Goal: Task Accomplishment & Management: Complete application form

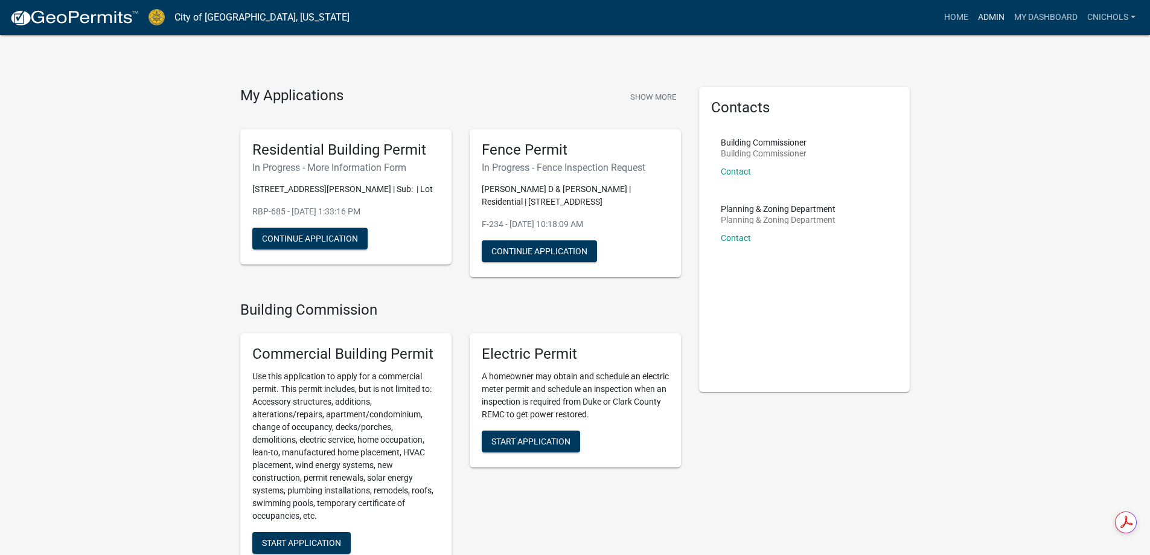
click at [994, 14] on link "Admin" at bounding box center [991, 17] width 36 height 23
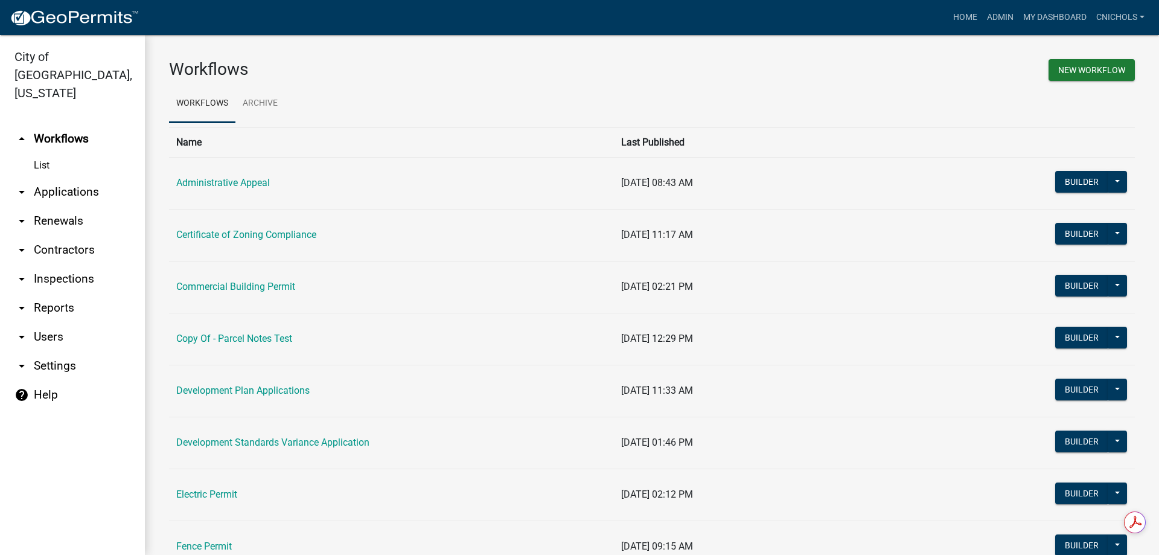
click at [61, 177] on link "arrow_drop_down Applications" at bounding box center [72, 191] width 145 height 29
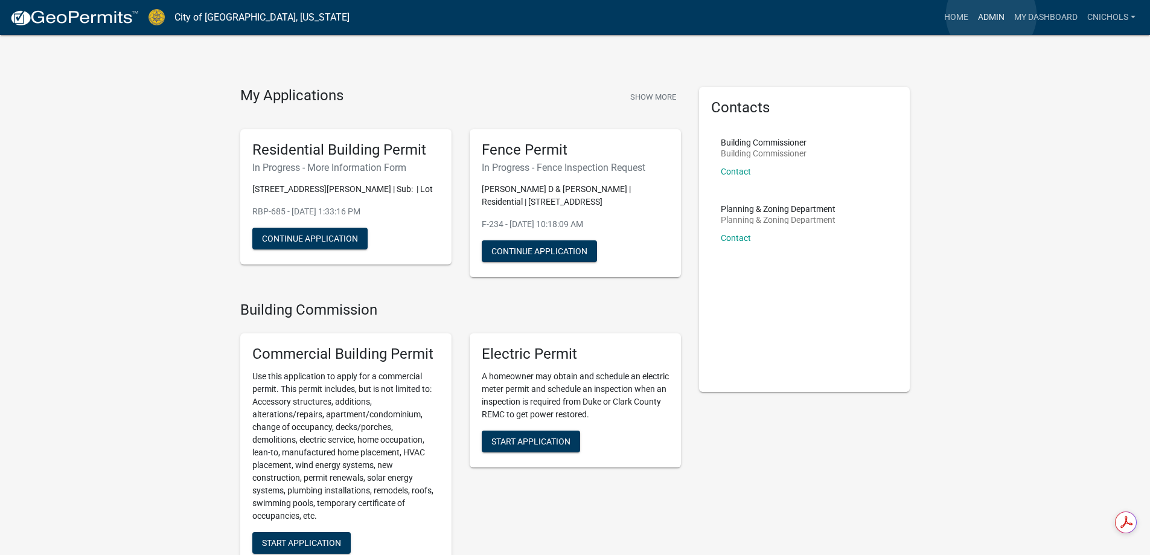
click at [991, 15] on link "Admin" at bounding box center [991, 17] width 36 height 23
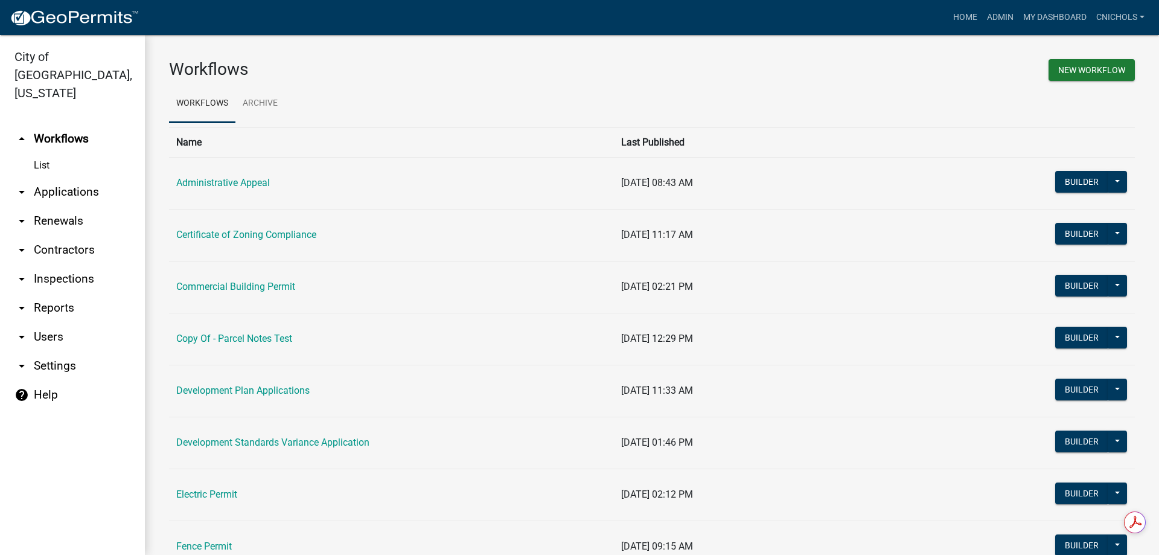
click at [59, 177] on link "arrow_drop_down Applications" at bounding box center [72, 191] width 145 height 29
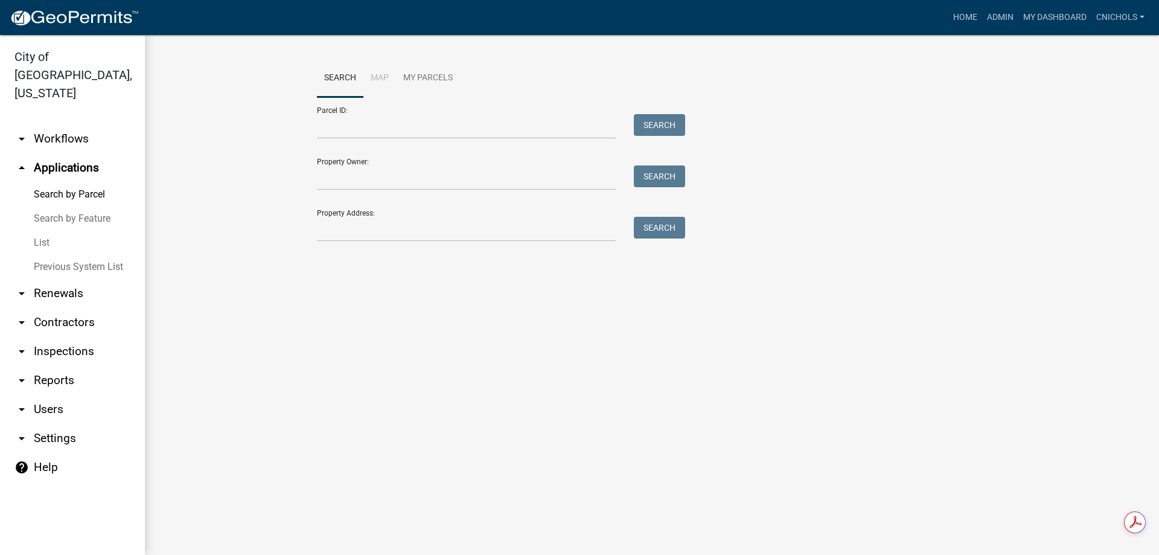
click at [44, 231] on link "List" at bounding box center [72, 243] width 145 height 24
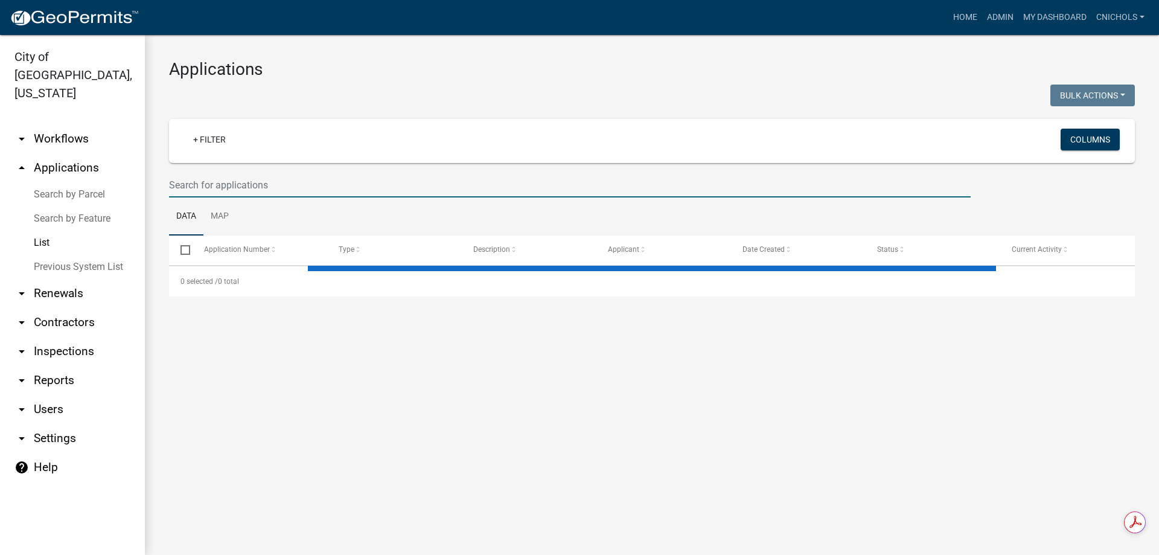
click at [183, 180] on input "text" at bounding box center [569, 185] width 801 height 25
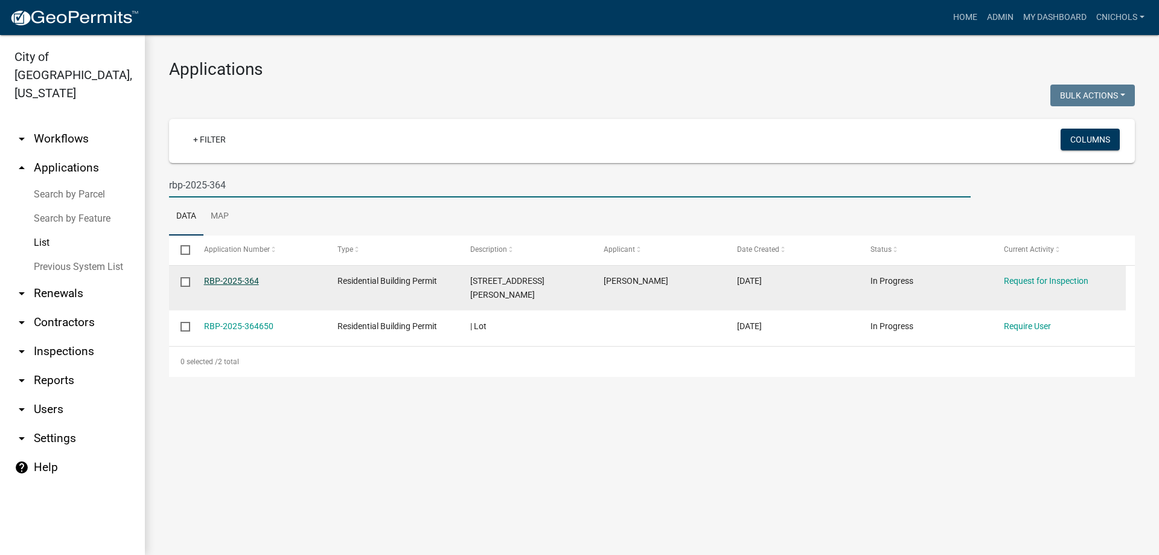
type input "rbp-2025-364"
click at [229, 278] on link "RBP-2025-364" at bounding box center [231, 281] width 55 height 10
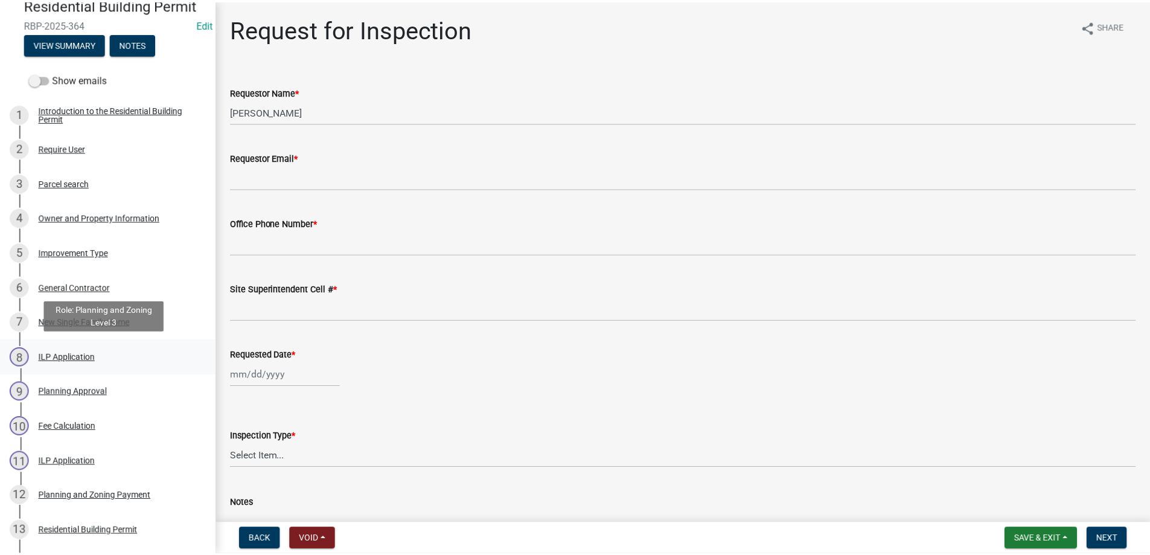
scroll to position [121, 0]
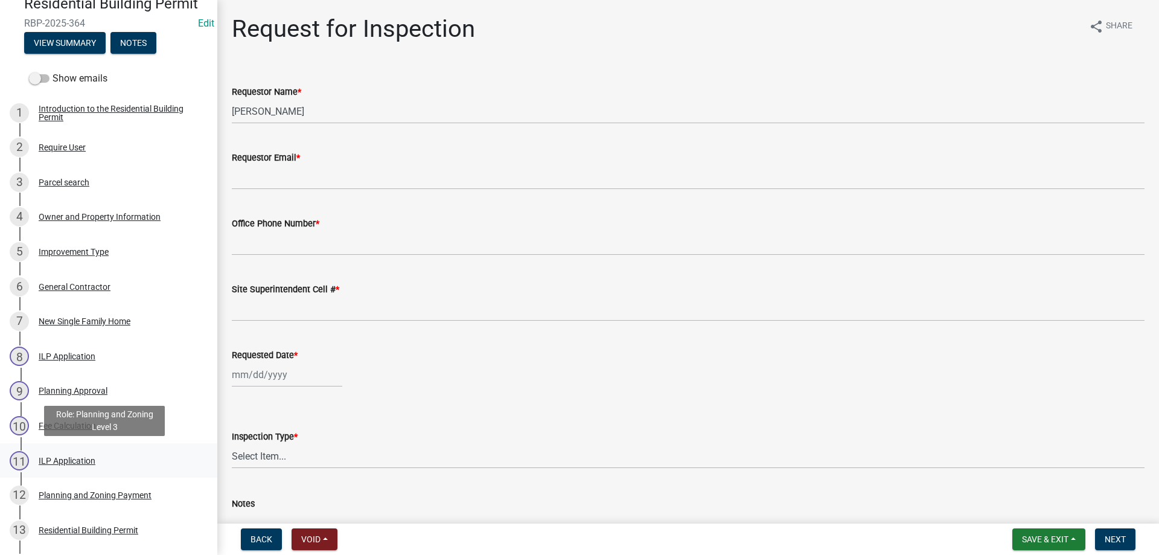
click at [69, 456] on div "ILP Application" at bounding box center [67, 460] width 57 height 8
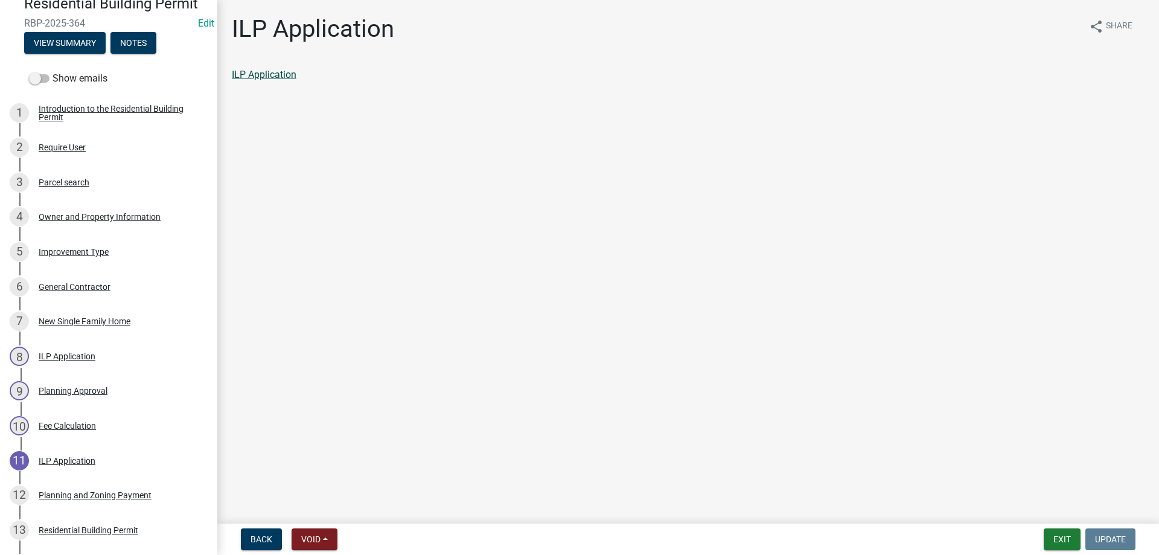
click at [254, 75] on link "ILP Application" at bounding box center [264, 74] width 65 height 11
click at [1067, 538] on button "Exit" at bounding box center [1061, 539] width 37 height 22
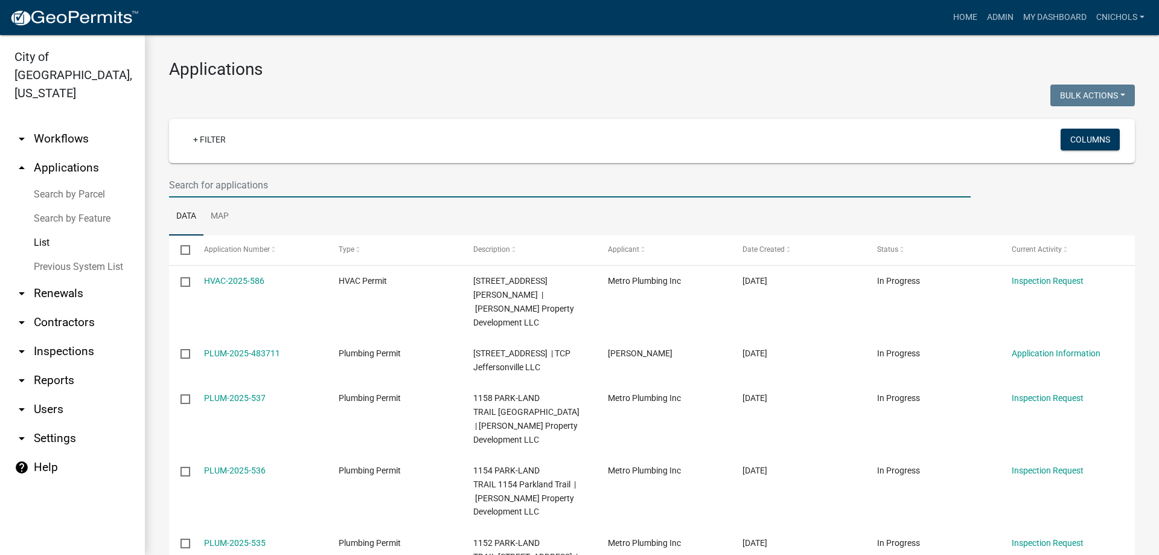
click at [211, 182] on input "text" at bounding box center [569, 185] width 801 height 25
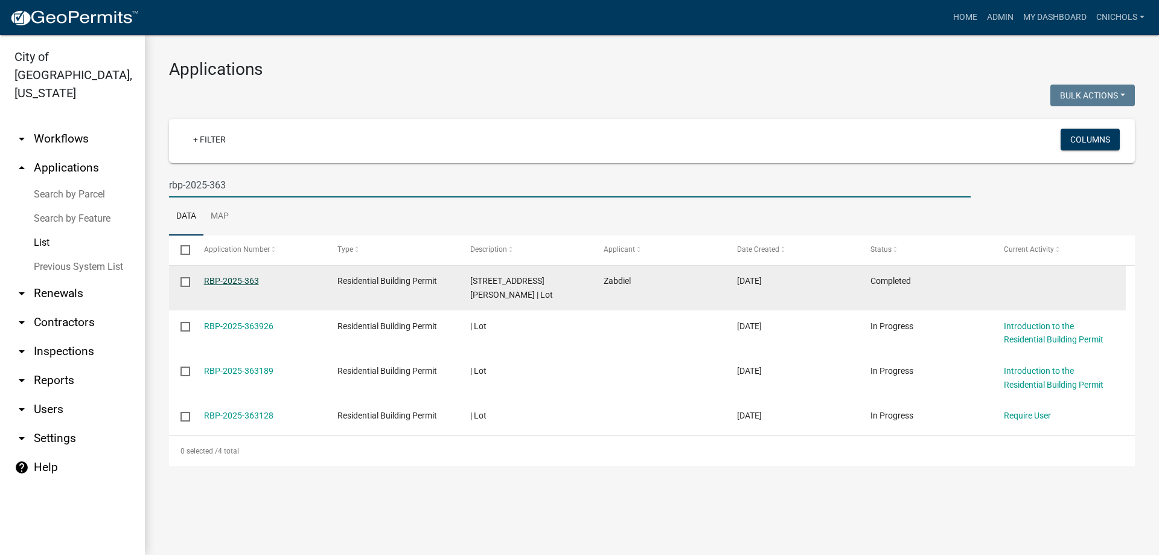
type input "rbp-2025-363"
click at [240, 280] on link "RBP-2025-363" at bounding box center [231, 281] width 55 height 10
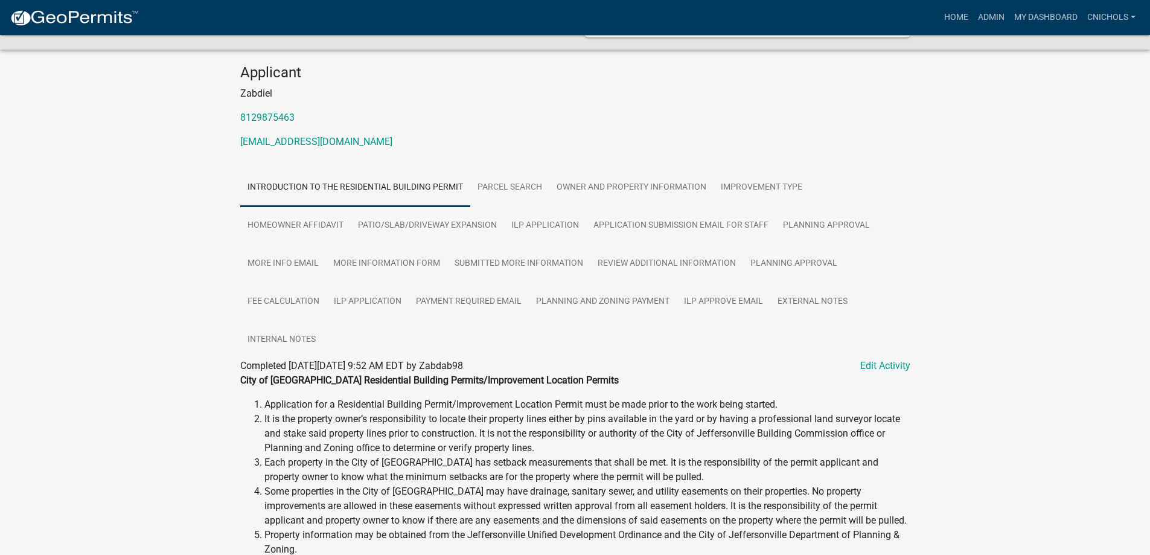
scroll to position [121, 0]
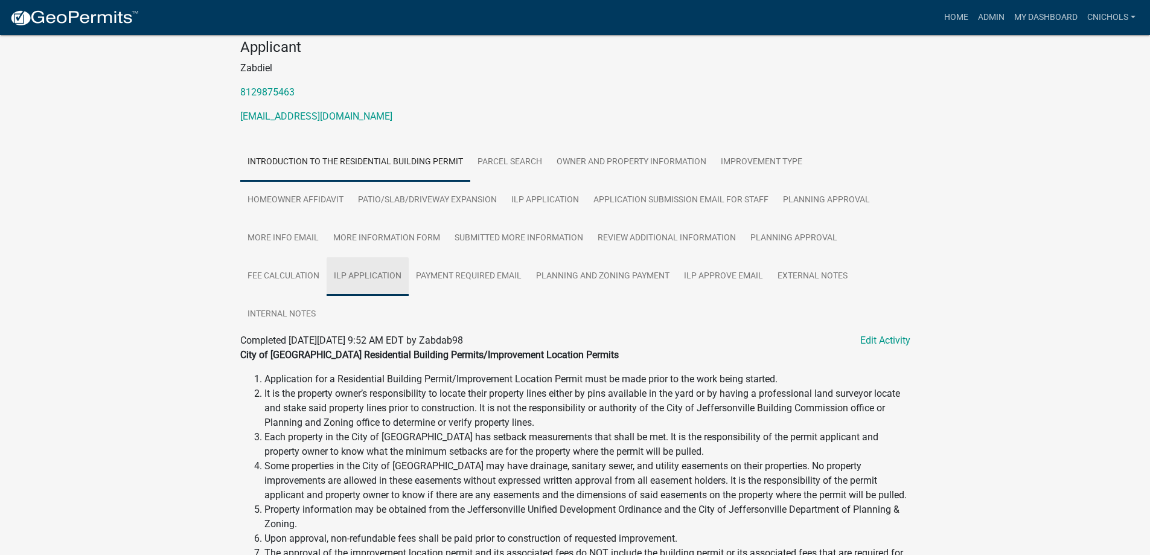
click at [374, 274] on link "ILP Application" at bounding box center [367, 276] width 82 height 39
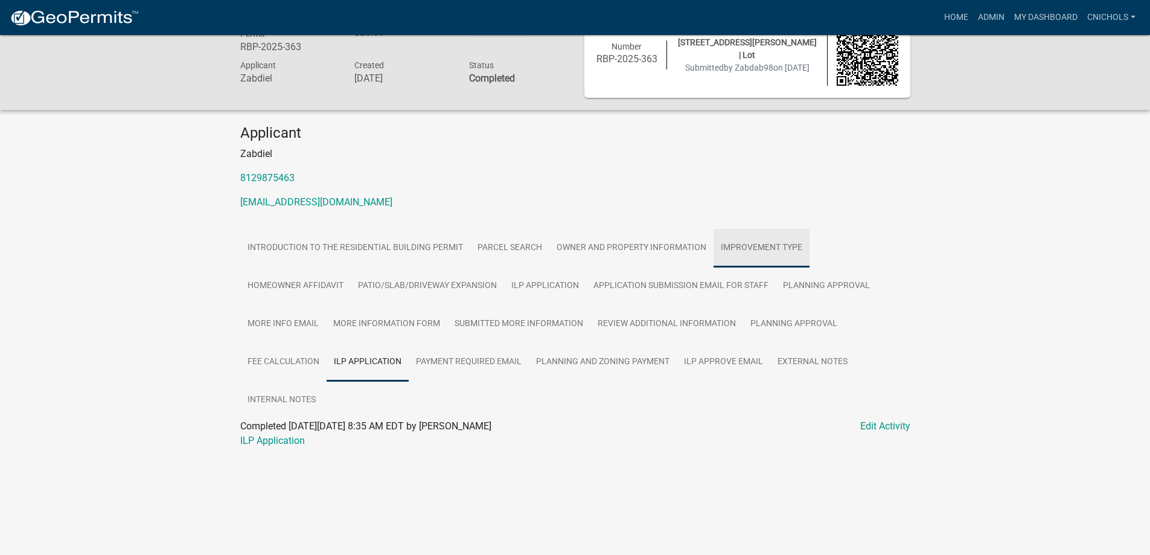
click at [752, 252] on link "Improvement Type" at bounding box center [761, 248] width 96 height 39
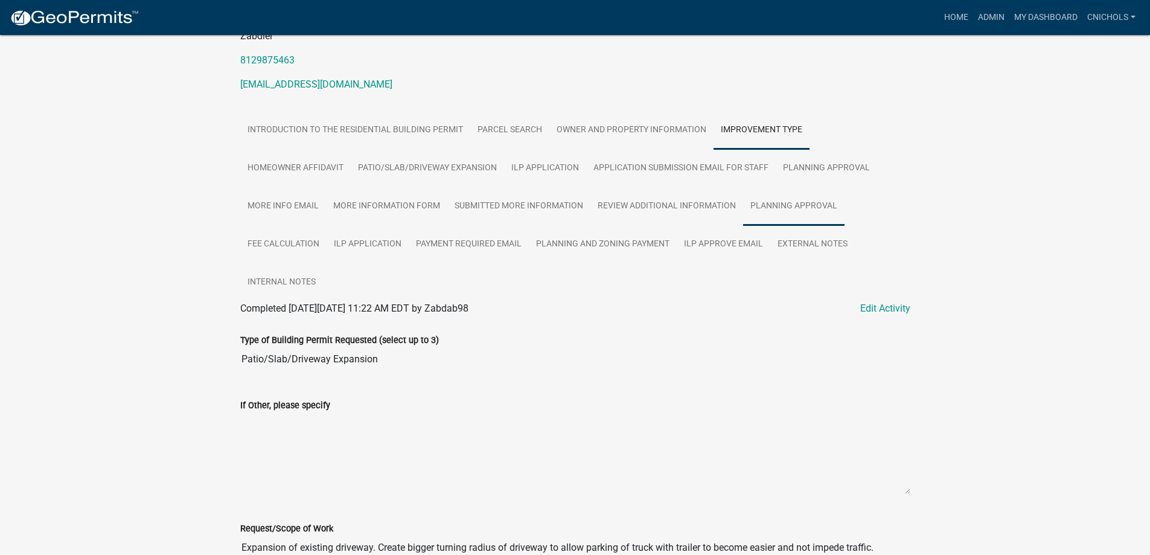
scroll to position [276, 0]
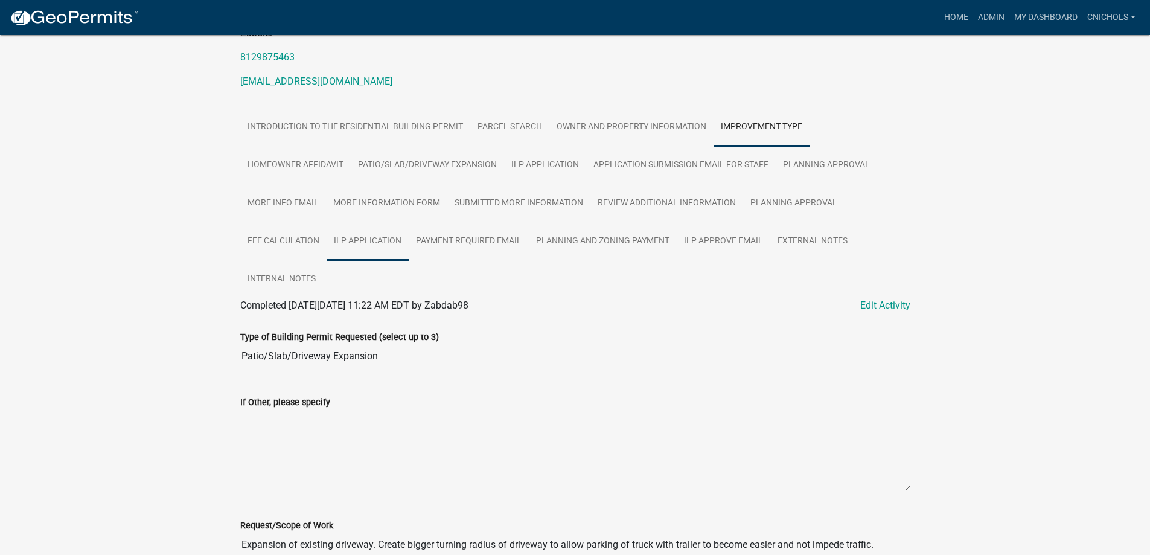
click at [361, 239] on link "ILP Application" at bounding box center [367, 241] width 82 height 39
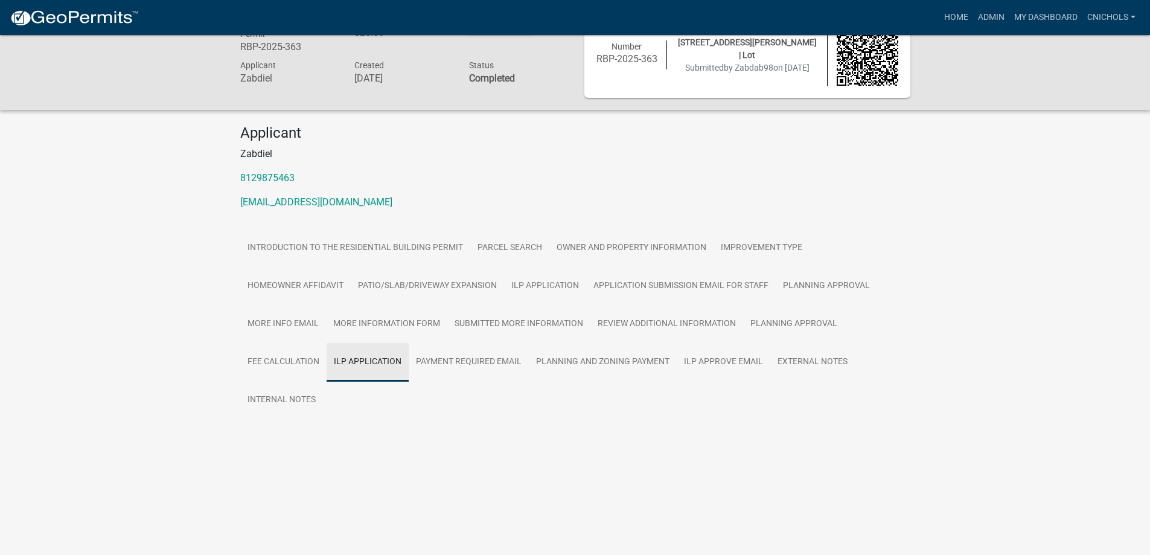
scroll to position [35, 0]
click at [272, 444] on link "ILP Application" at bounding box center [272, 439] width 65 height 11
click at [991, 14] on link "Admin" at bounding box center [991, 17] width 36 height 23
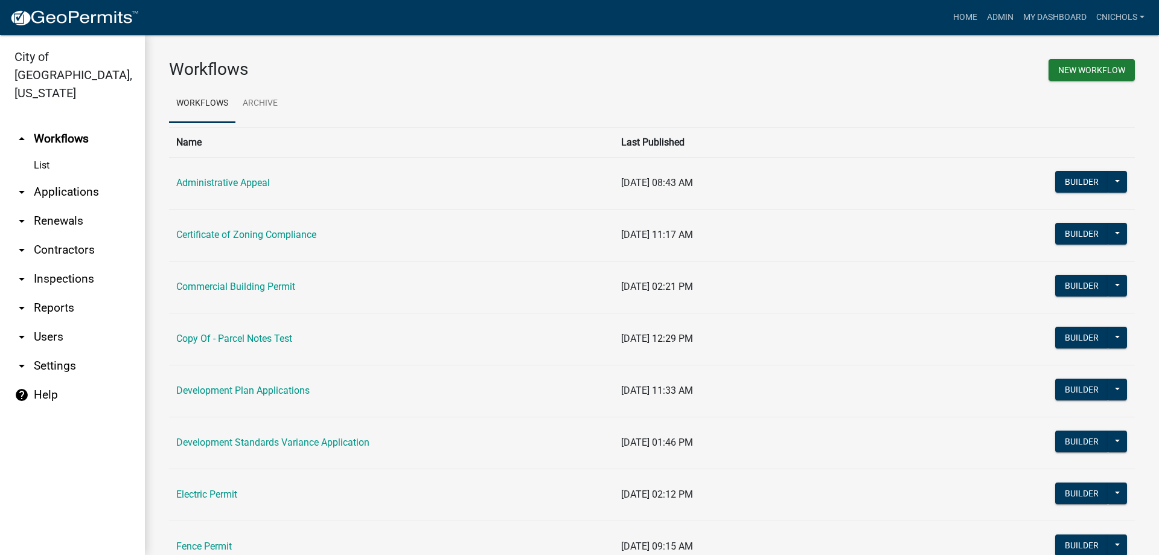
click at [67, 177] on link "arrow_drop_down Applications" at bounding box center [72, 191] width 145 height 29
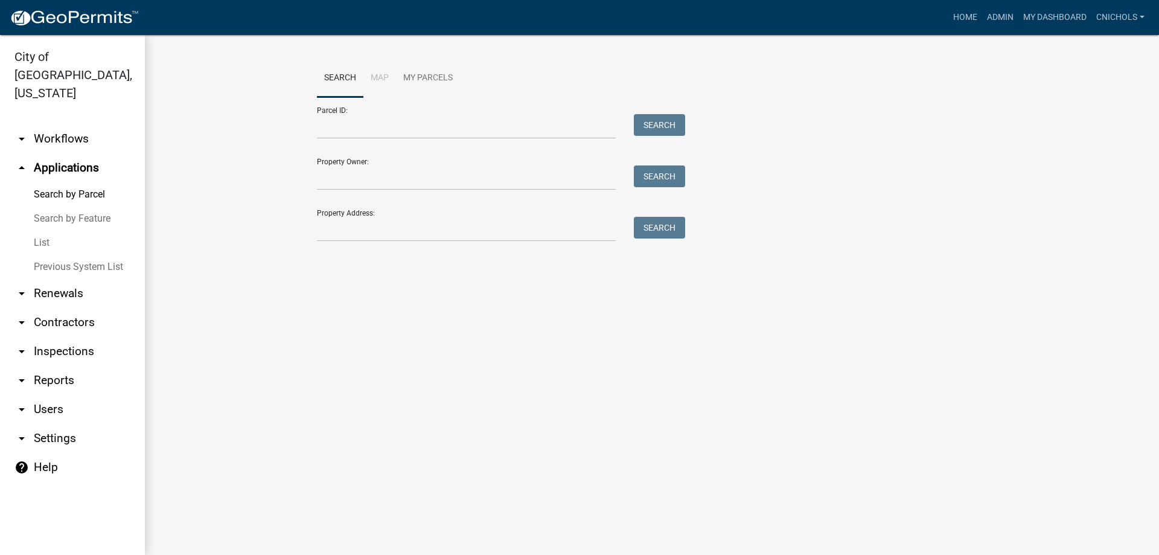
click at [40, 231] on link "List" at bounding box center [72, 243] width 145 height 24
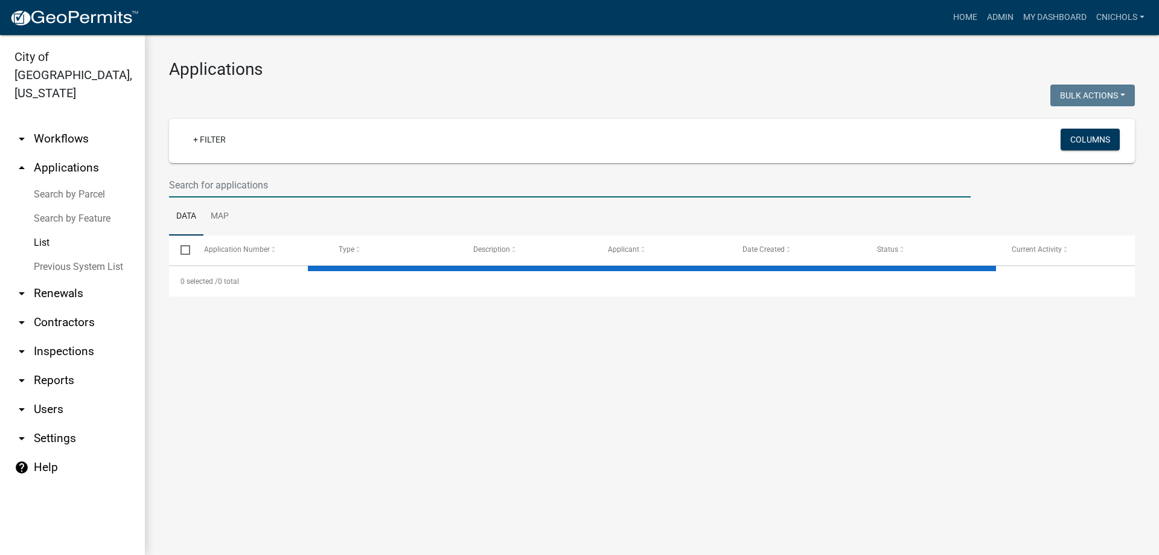
click at [201, 182] on input "text" at bounding box center [569, 185] width 801 height 25
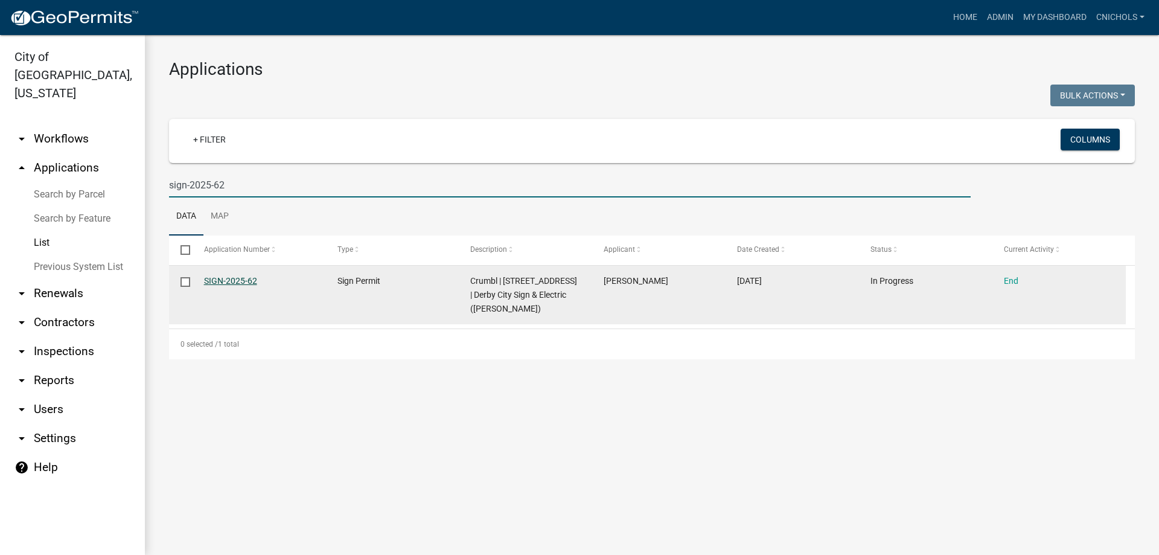
type input "sign-2025-62"
click at [227, 279] on link "SIGN-2025-62" at bounding box center [230, 281] width 53 height 10
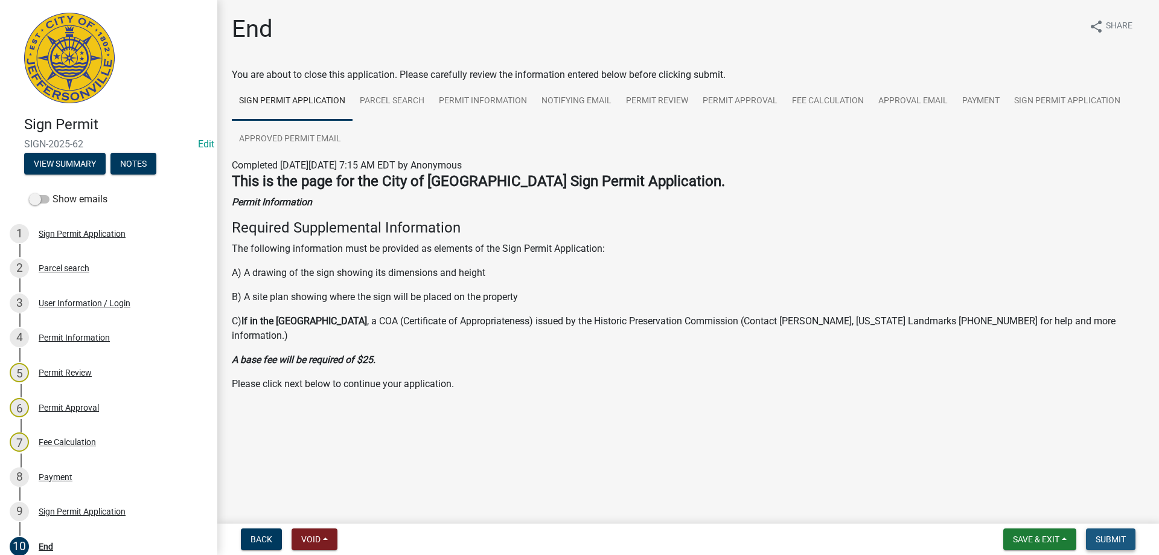
click at [1112, 539] on span "Submit" at bounding box center [1110, 539] width 30 height 10
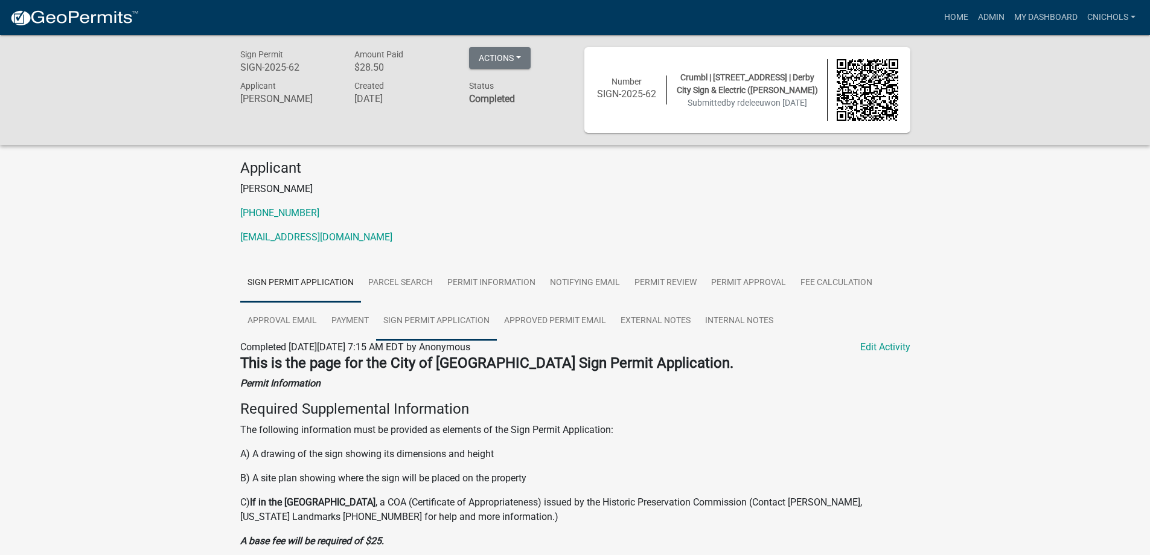
click at [449, 323] on link "Sign Permit Application" at bounding box center [436, 321] width 121 height 39
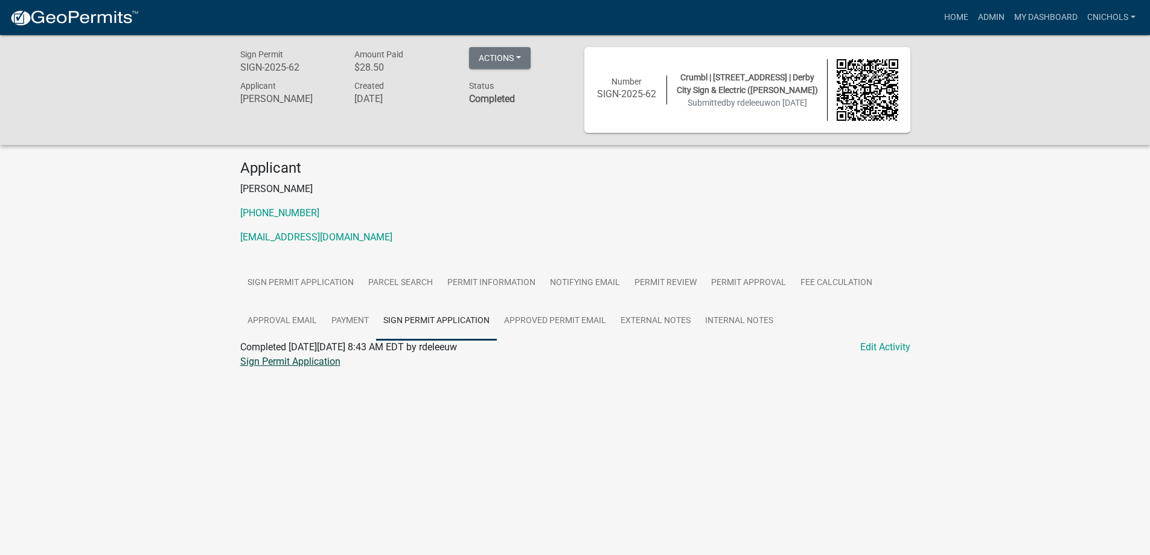
click at [287, 361] on link "Sign Permit Application" at bounding box center [290, 360] width 100 height 11
click at [988, 11] on link "Admin" at bounding box center [991, 17] width 36 height 23
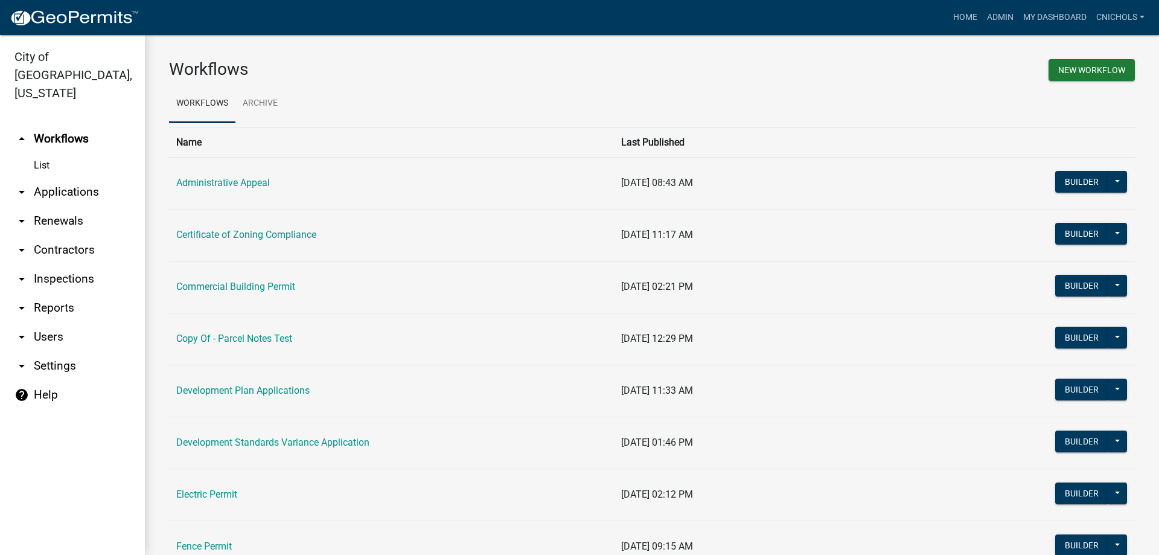
click at [72, 177] on link "arrow_drop_down Applications" at bounding box center [72, 191] width 145 height 29
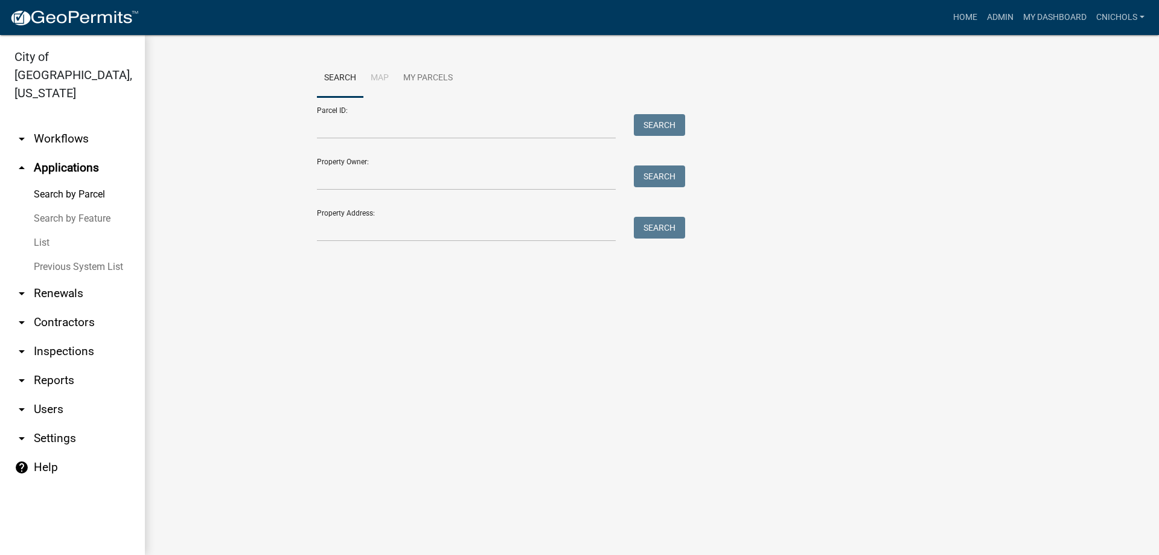
click at [40, 231] on link "List" at bounding box center [72, 243] width 145 height 24
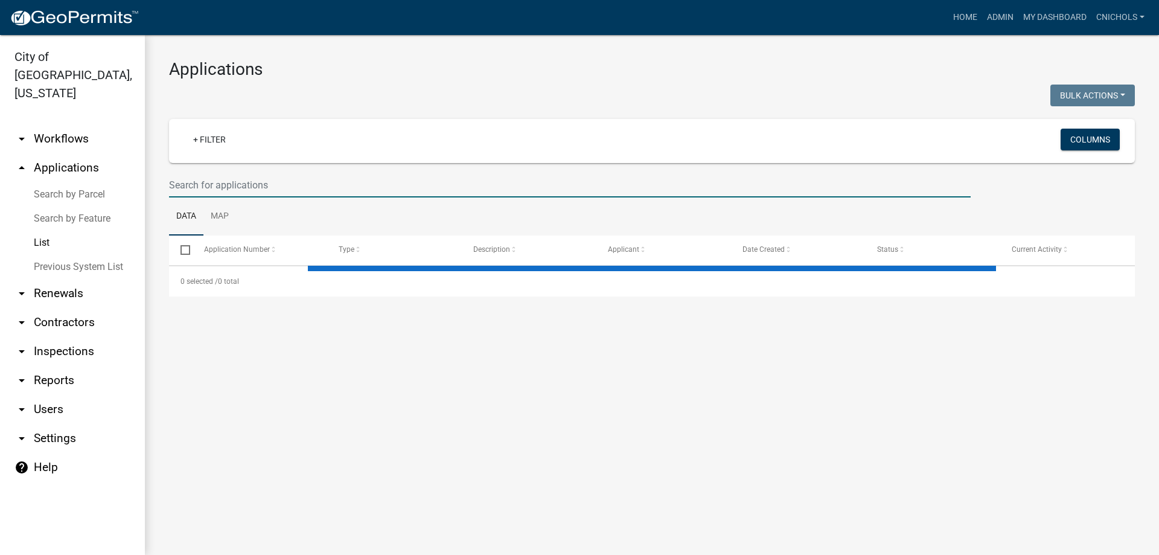
click at [183, 182] on input "text" at bounding box center [569, 185] width 801 height 25
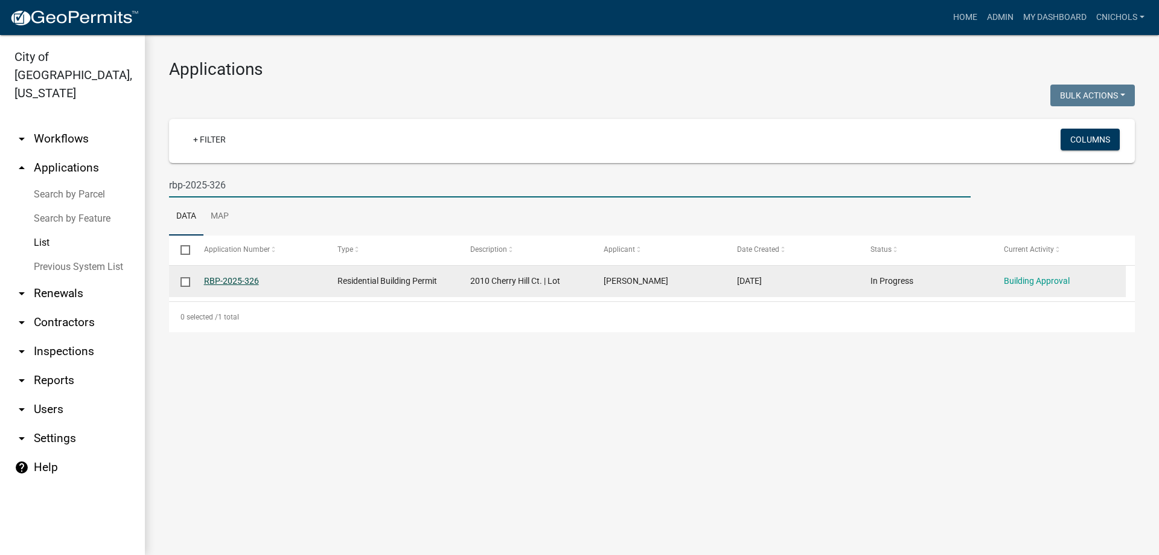
type input "rbp-2025-326"
click at [244, 278] on link "RBP-2025-326" at bounding box center [231, 281] width 55 height 10
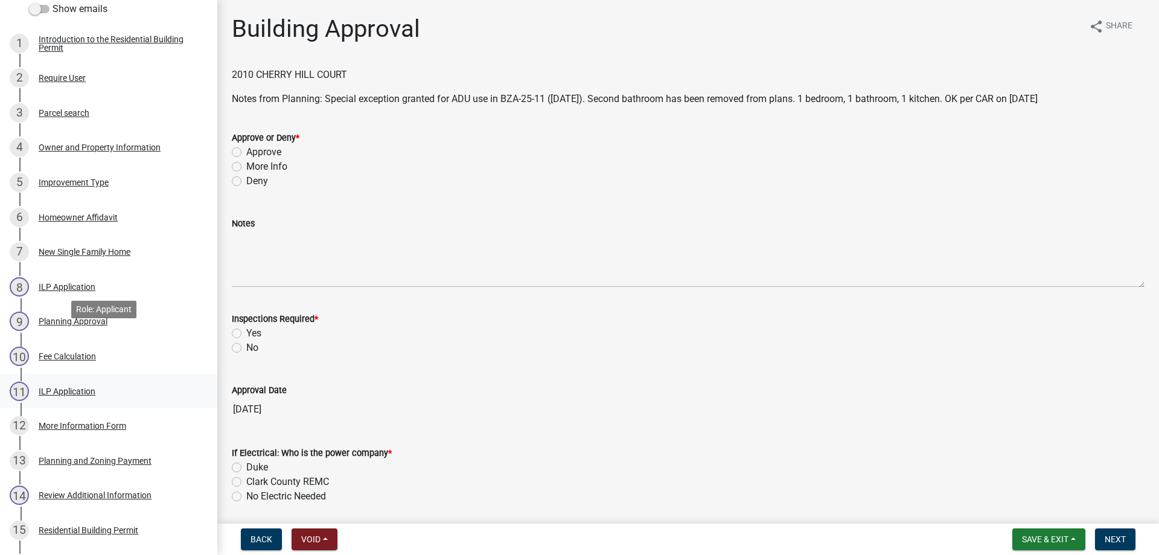
scroll to position [241, 0]
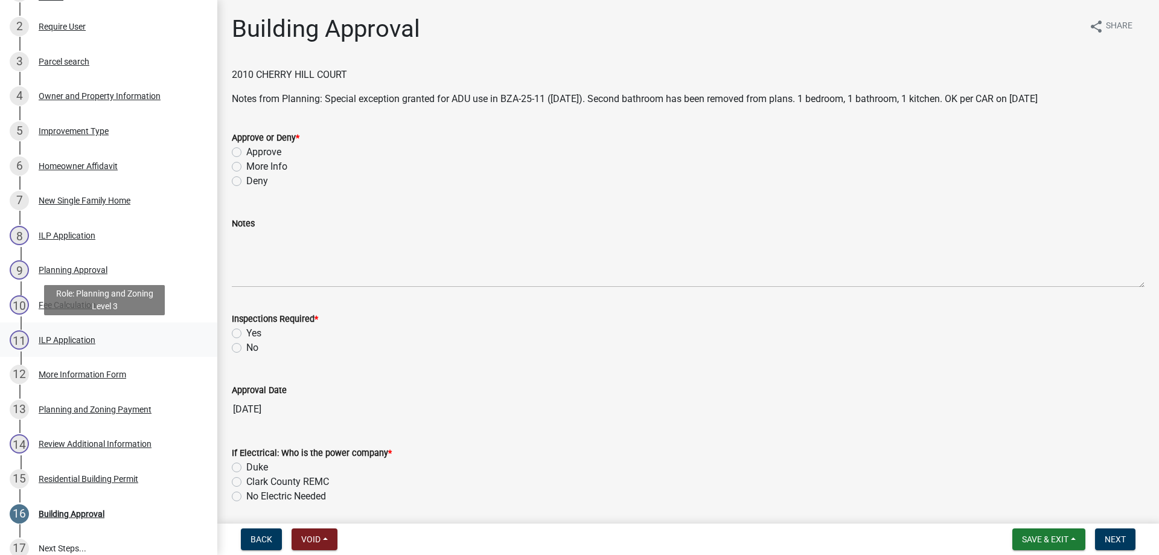
click at [59, 338] on div "ILP Application" at bounding box center [67, 340] width 57 height 8
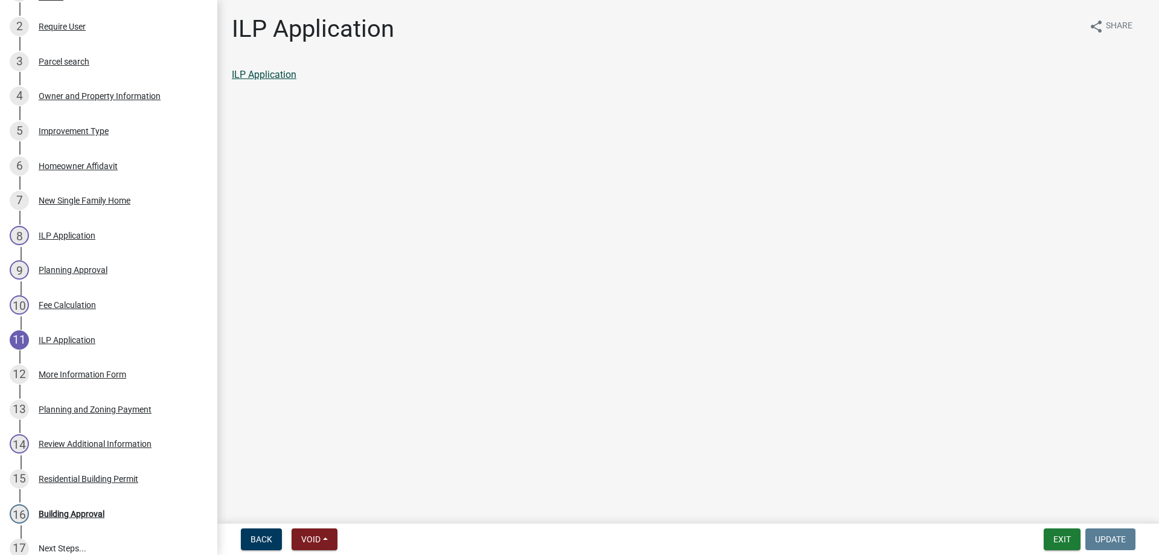
click at [256, 72] on link "ILP Application" at bounding box center [264, 74] width 65 height 11
click at [1064, 538] on button "Exit" at bounding box center [1061, 539] width 37 height 22
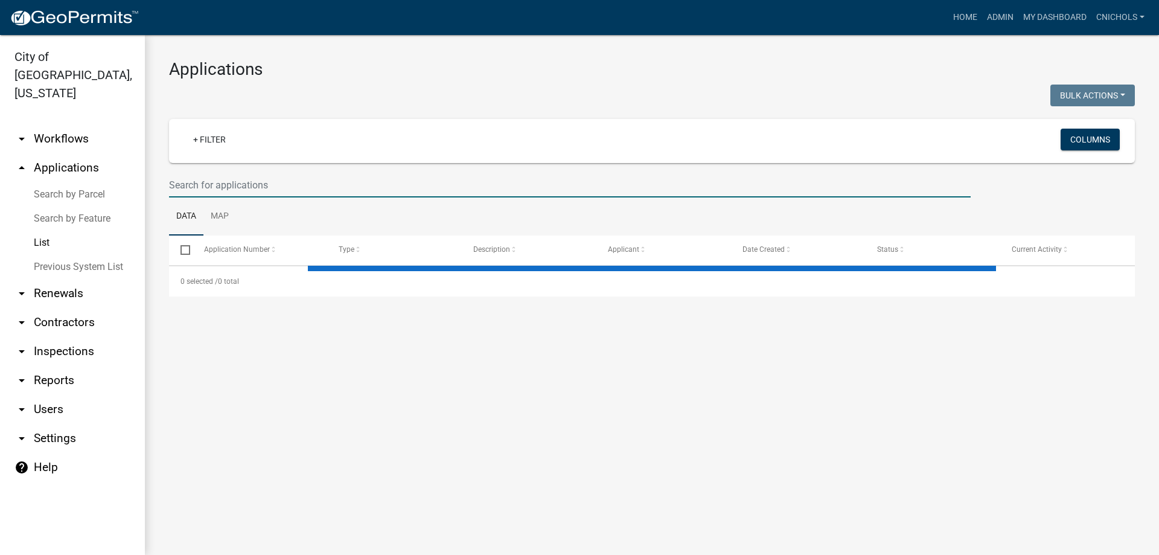
click at [196, 182] on input "text" at bounding box center [569, 185] width 801 height 25
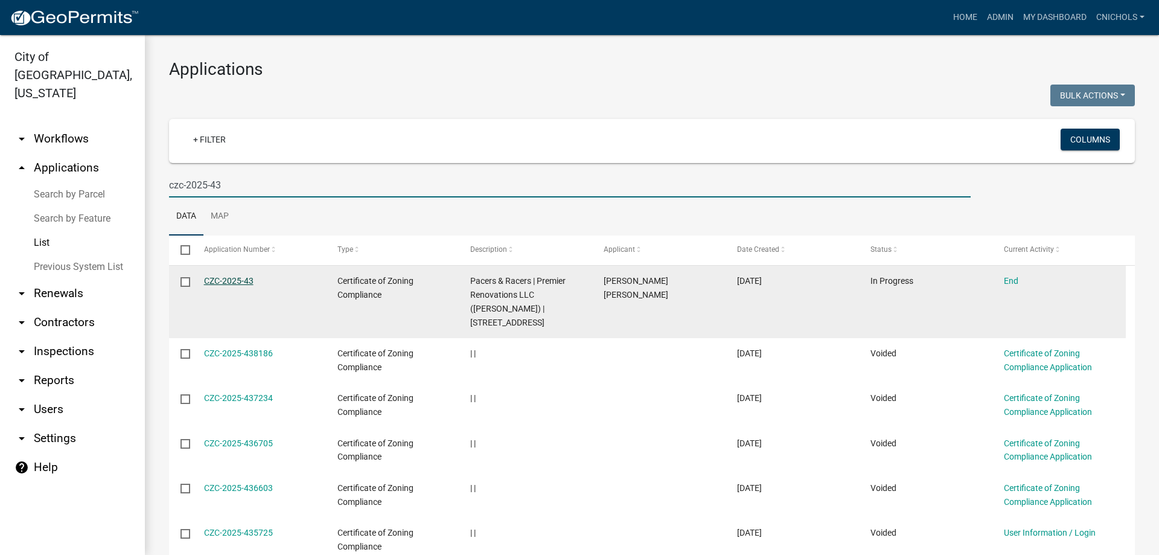
type input "czc-2025-43"
click at [227, 278] on link "CZC-2025-43" at bounding box center [228, 281] width 49 height 10
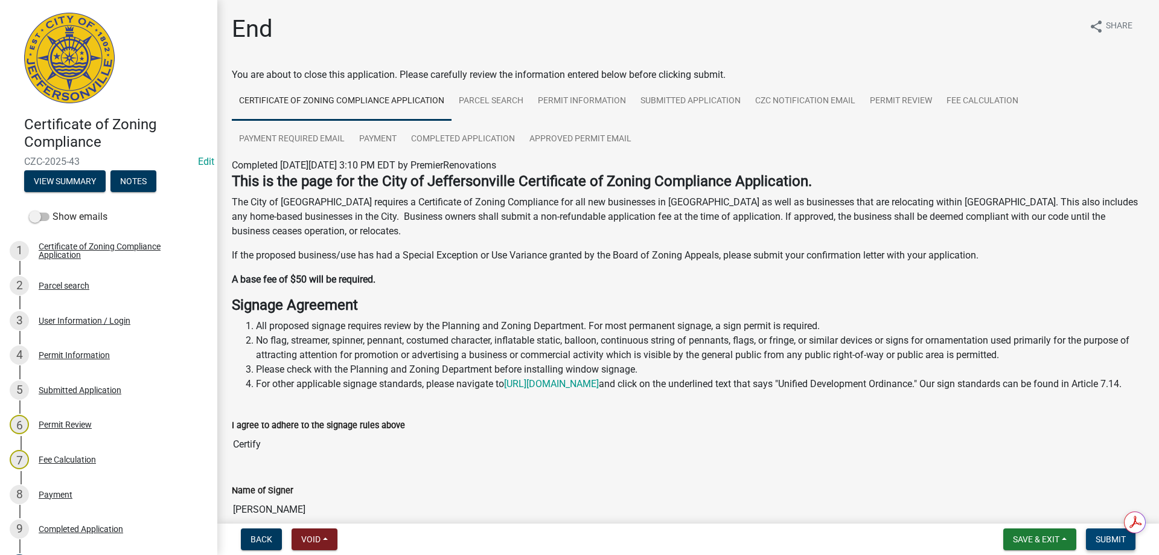
click at [1110, 539] on span "Submit" at bounding box center [1110, 539] width 30 height 10
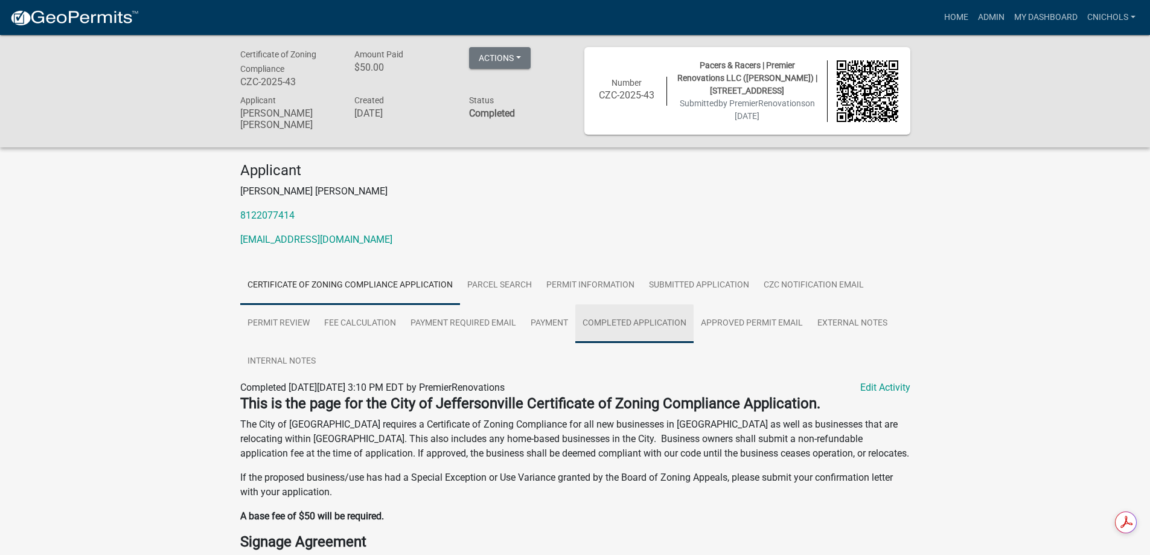
click at [626, 320] on link "Completed Application" at bounding box center [634, 323] width 118 height 39
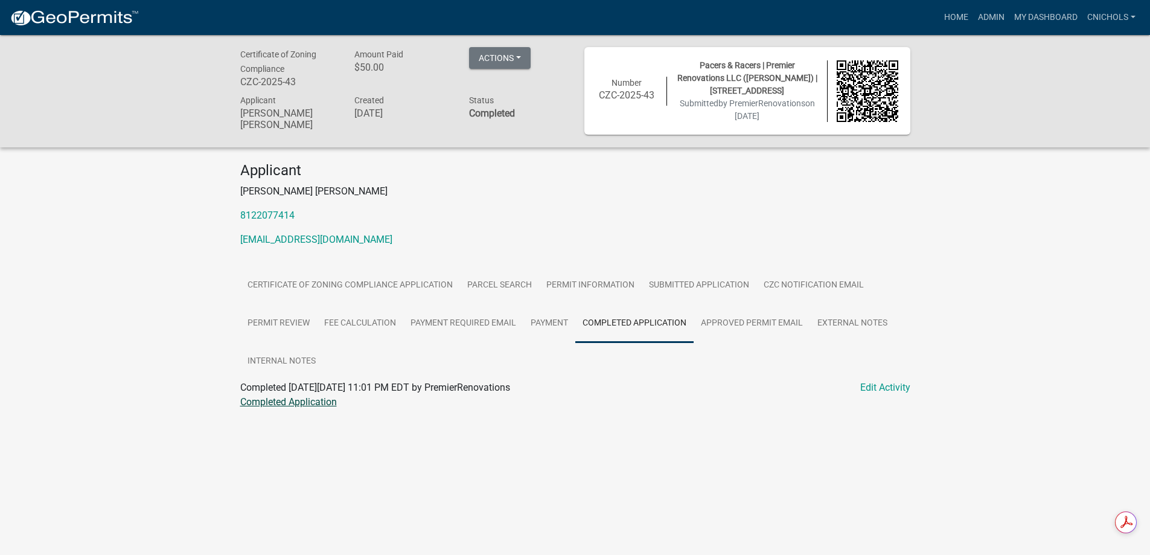
click at [277, 403] on link "Completed Application" at bounding box center [288, 401] width 97 height 11
click at [992, 14] on link "Admin" at bounding box center [991, 17] width 36 height 23
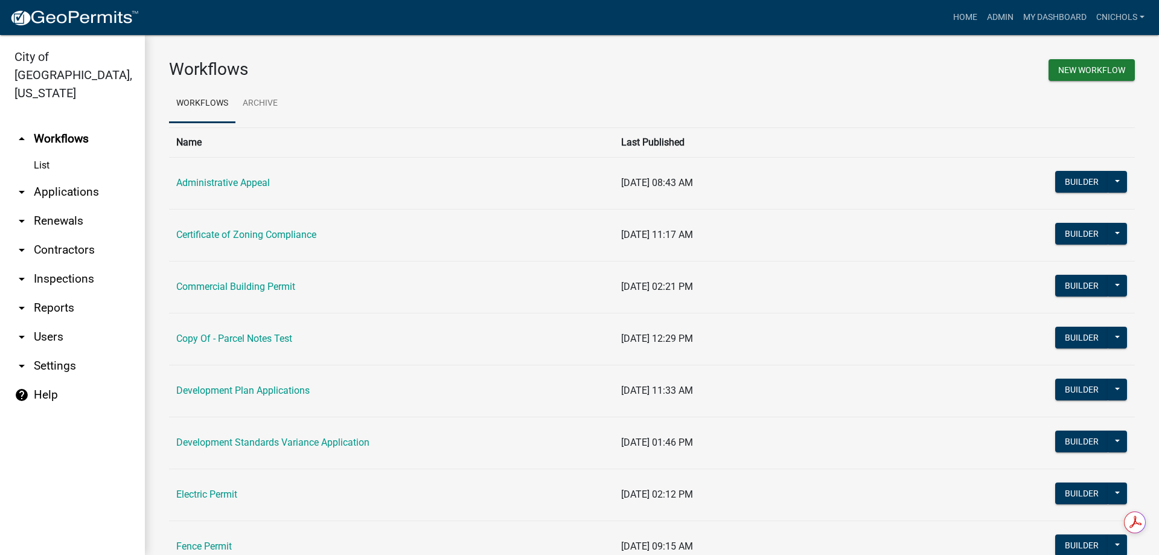
drag, startPoint x: 46, startPoint y: 288, endPoint x: 52, endPoint y: 289, distance: 6.1
click at [46, 293] on link "arrow_drop_down Reports" at bounding box center [72, 307] width 145 height 29
select select "0: null"
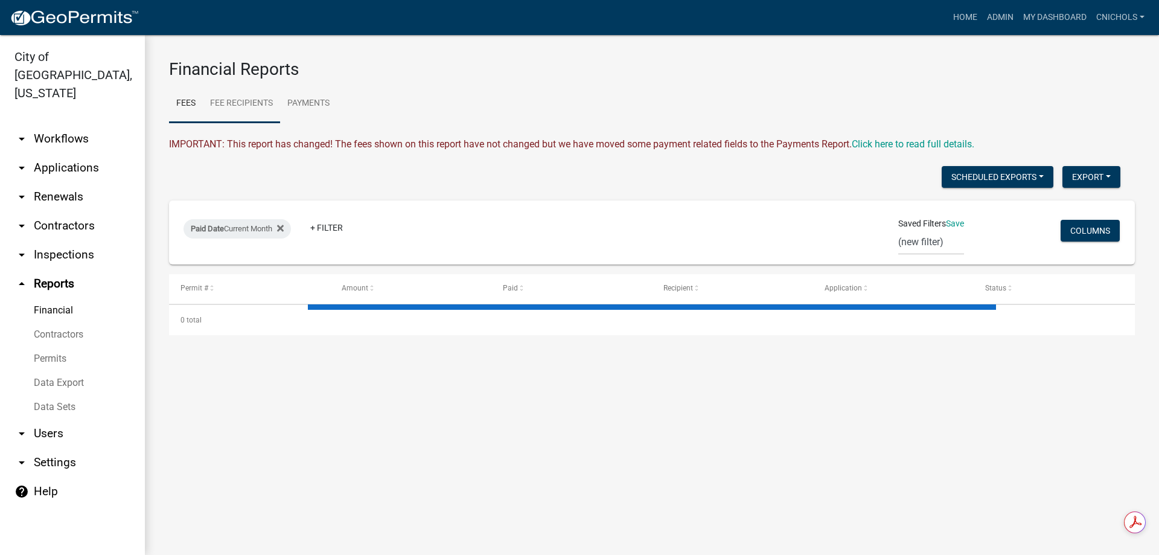
click at [240, 104] on link "Fee Recipients" at bounding box center [241, 103] width 77 height 39
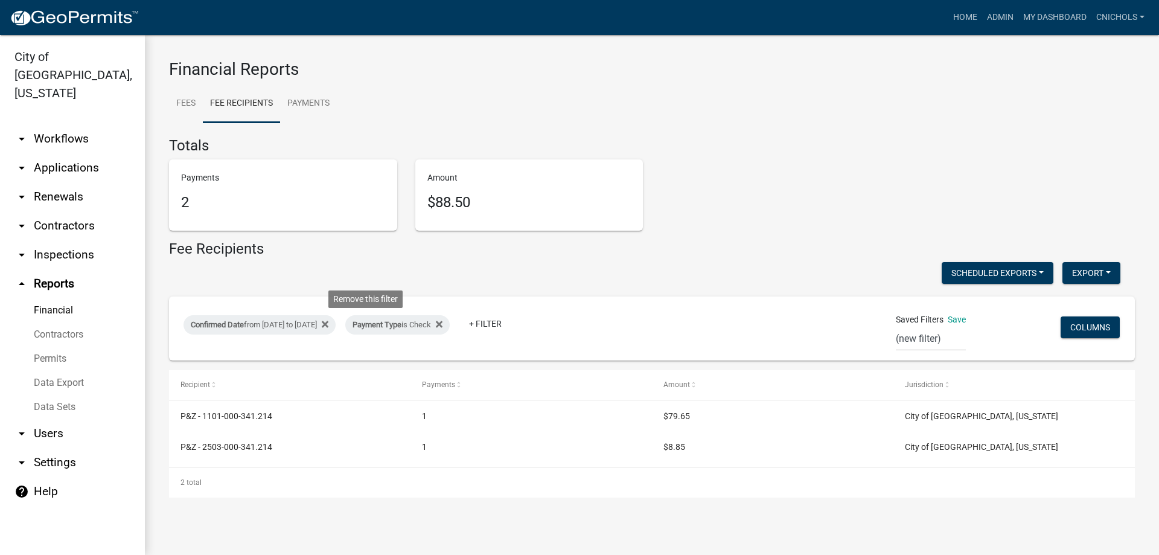
click at [328, 320] on icon at bounding box center [325, 324] width 7 height 10
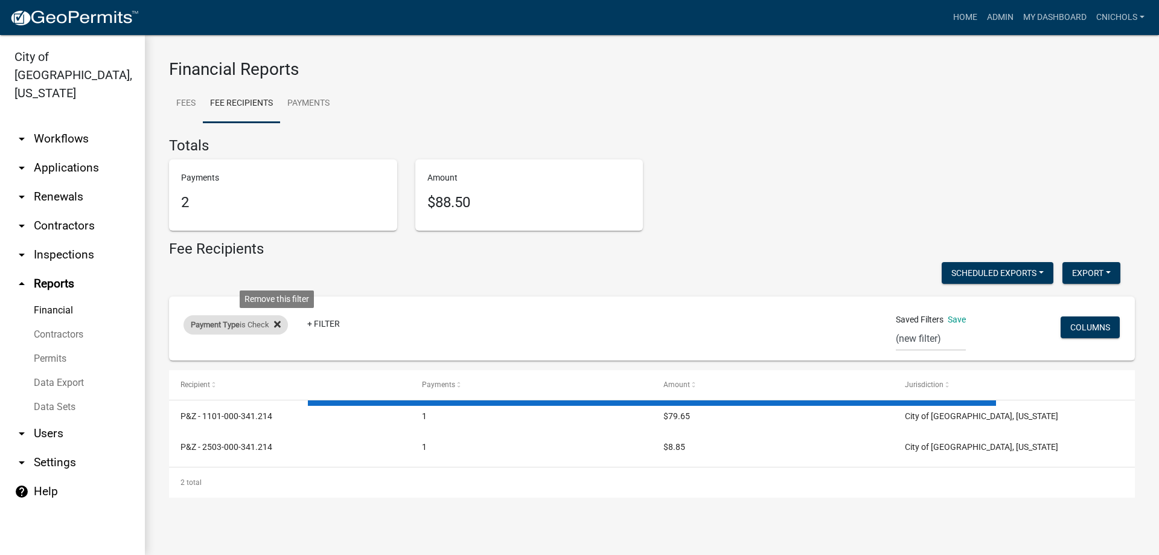
click at [278, 322] on icon at bounding box center [277, 324] width 7 height 10
click at [211, 328] on link "+ Filter" at bounding box center [209, 327] width 52 height 22
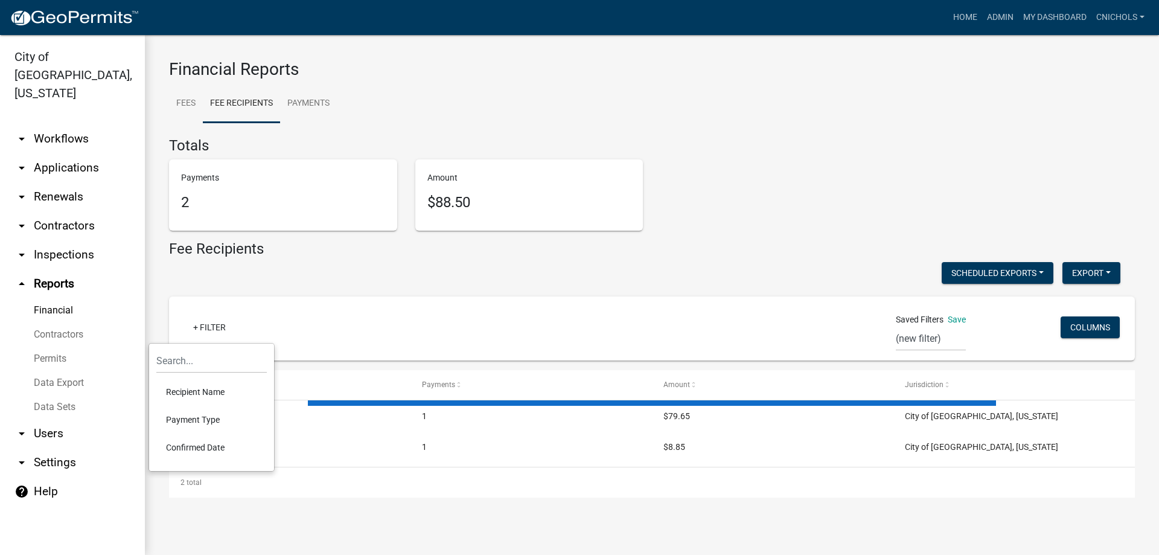
click at [203, 442] on li "Confirmed Date" at bounding box center [211, 447] width 110 height 28
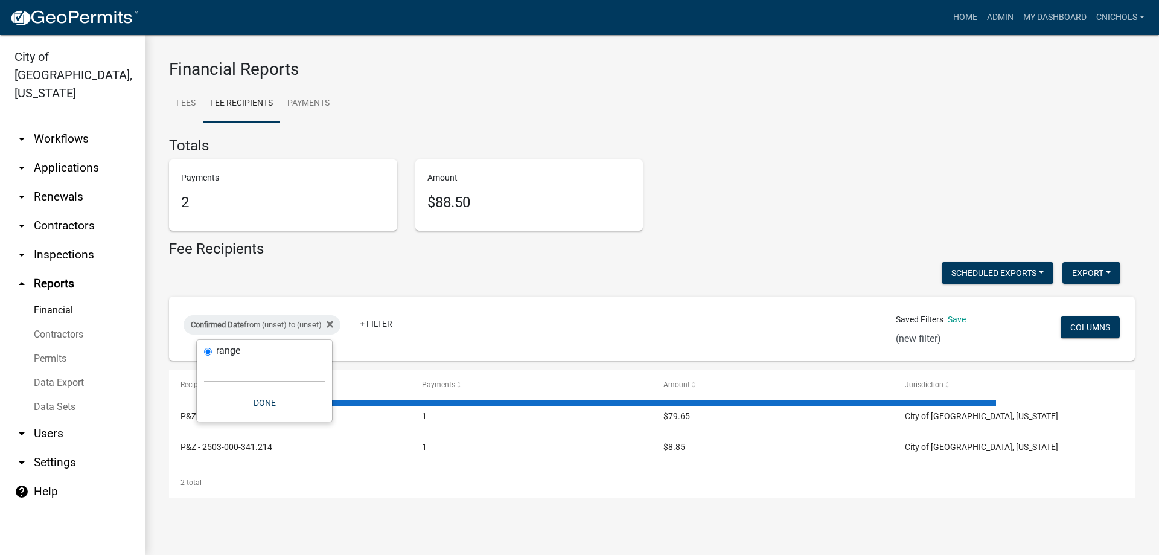
click at [225, 372] on select "[DATE] [DATE] Current Week Previous Week Current Month Last Month Current Calen…" at bounding box center [264, 369] width 121 height 25
select select "custom"
click at [204, 357] on select "[DATE] [DATE] Current Week Previous Week Current Month Last Month Current Calen…" at bounding box center [264, 369] width 121 height 25
click at [316, 421] on input "date" at bounding box center [264, 421] width 121 height 25
type input "[DATE]"
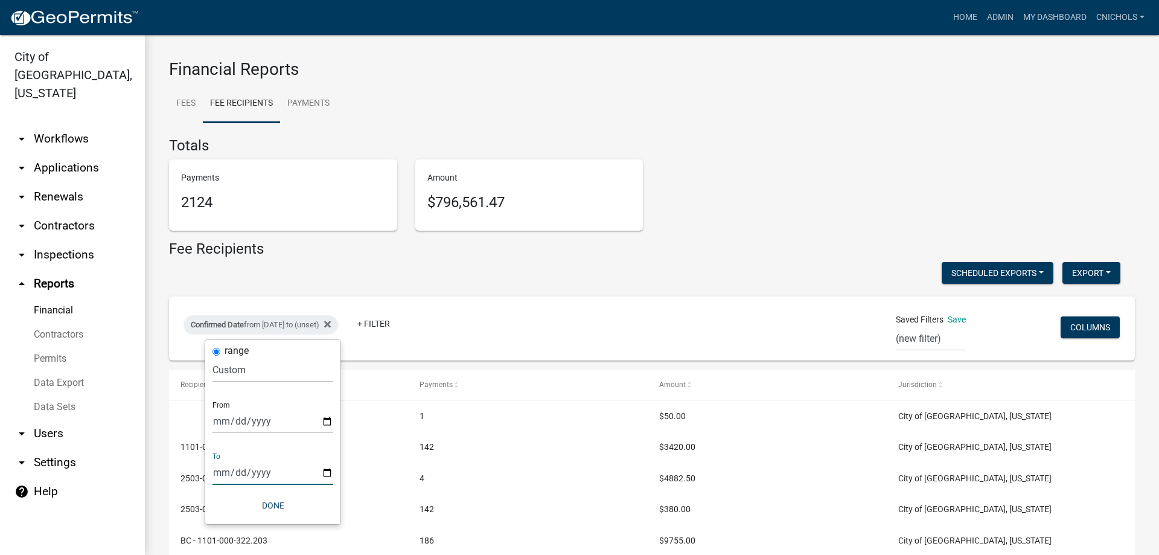
drag, startPoint x: 326, startPoint y: 473, endPoint x: 320, endPoint y: 460, distance: 14.6
click at [327, 472] on input "date" at bounding box center [272, 472] width 121 height 25
type input "[DATE]"
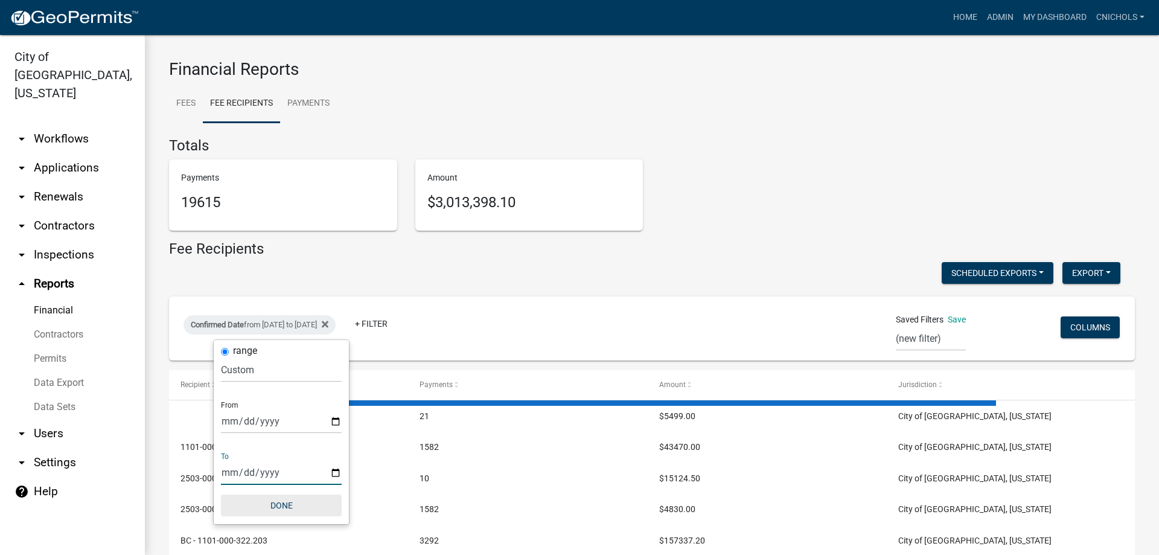
click at [284, 501] on button "Done" at bounding box center [281, 505] width 121 height 22
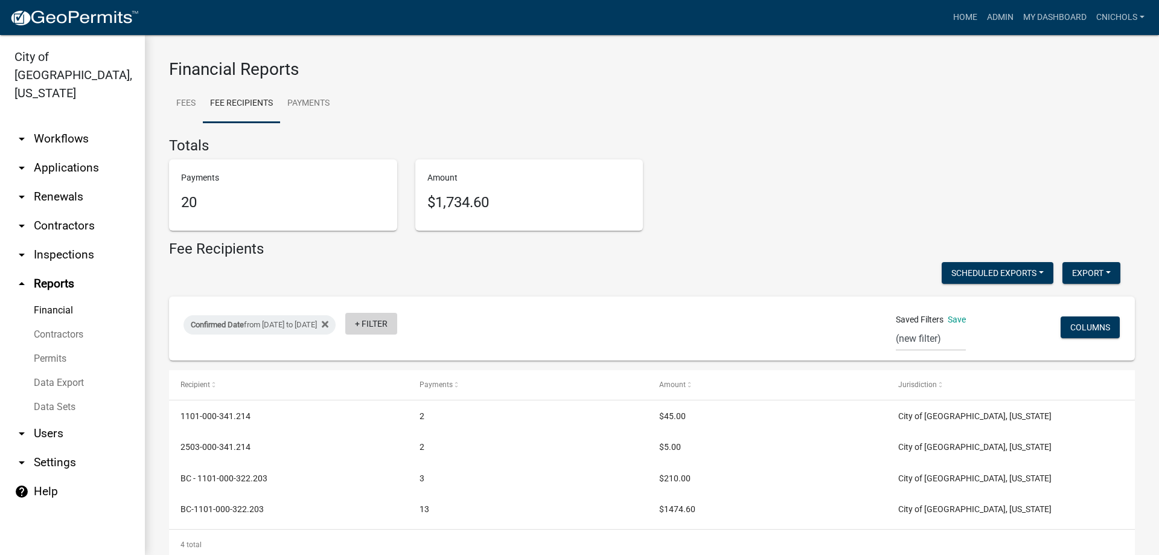
click at [397, 319] on link "+ Filter" at bounding box center [371, 324] width 52 height 22
click at [391, 413] on li "Payment Type" at bounding box center [416, 416] width 110 height 28
click at [386, 373] on select "Select an option Online CreditCardPOS Check Cash" at bounding box center [426, 369] width 121 height 25
select select "Online"
click at [381, 357] on select "Select an option Online CreditCardPOS Check Cash" at bounding box center [426, 369] width 121 height 25
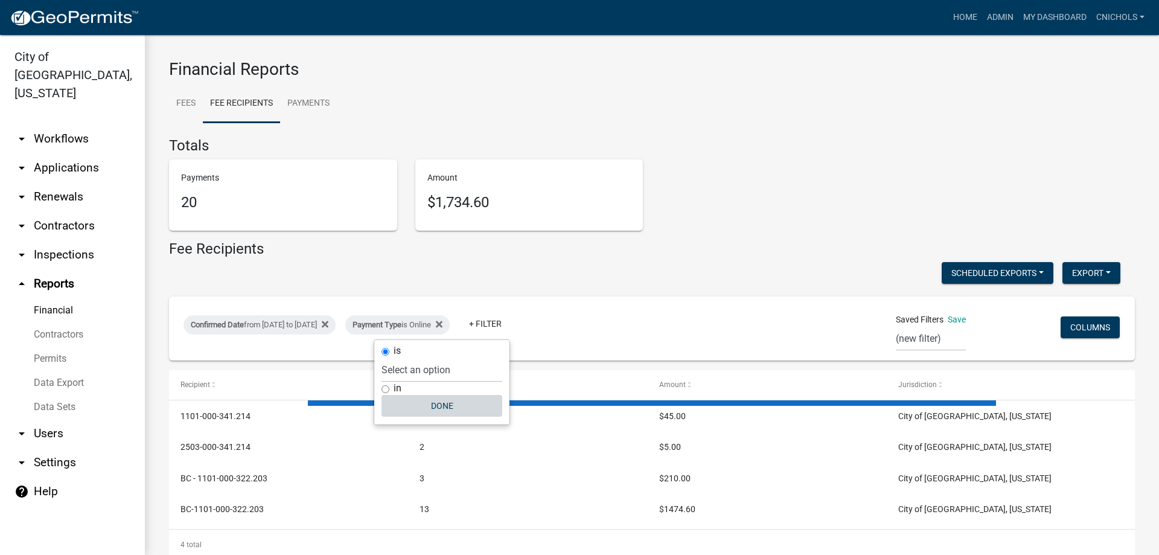
click at [440, 408] on button "Done" at bounding box center [441, 406] width 121 height 22
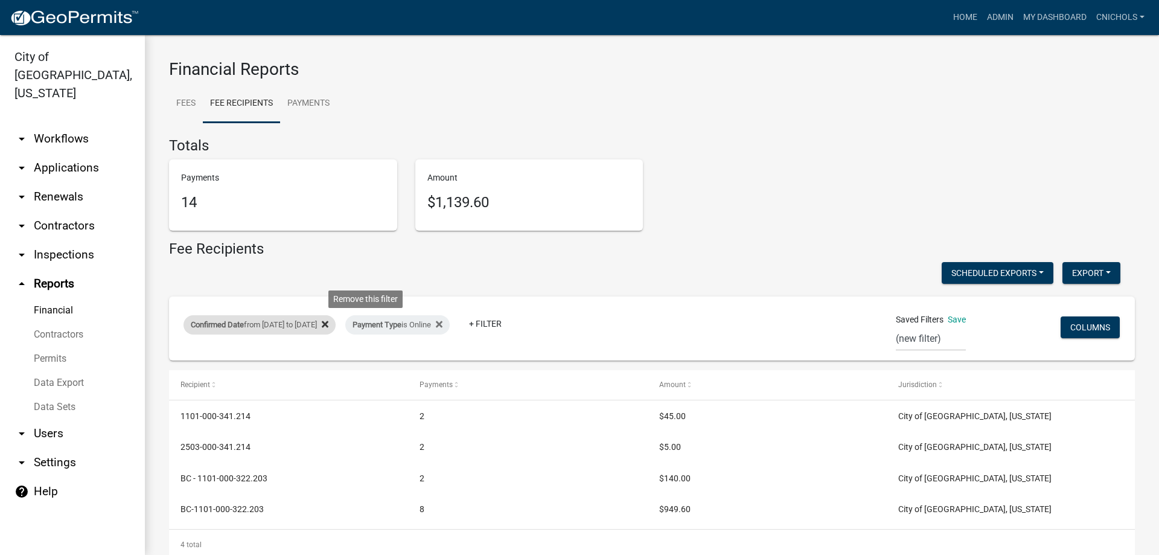
click at [328, 323] on icon at bounding box center [325, 324] width 7 height 7
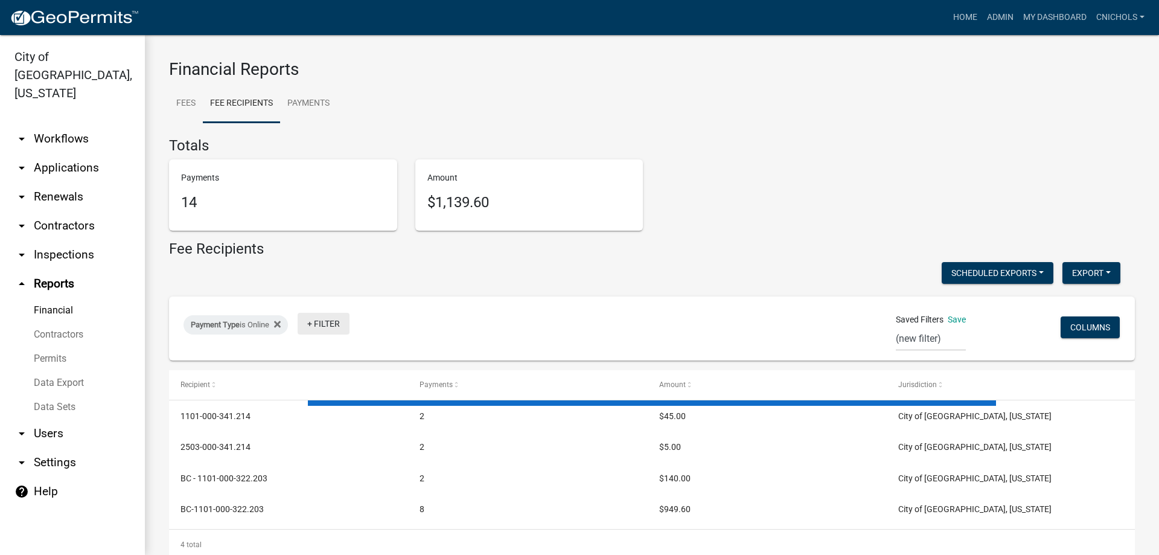
click at [334, 323] on link "+ Filter" at bounding box center [323, 324] width 52 height 22
click at [323, 440] on li "Confirmed Date" at bounding box center [328, 444] width 110 height 28
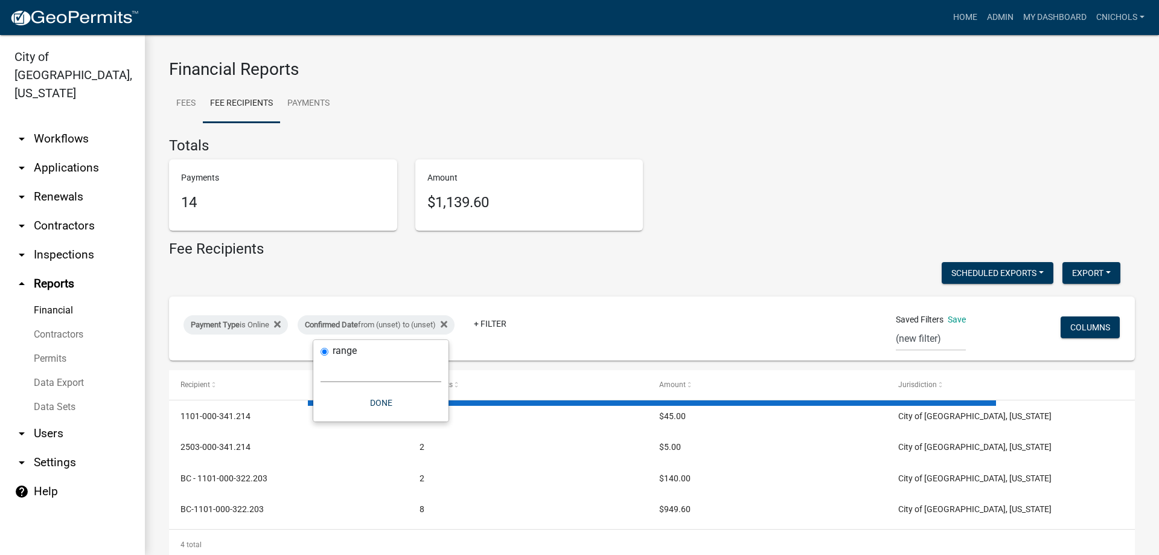
click at [336, 372] on select "[DATE] [DATE] Current Week Previous Week Current Month Last Month Current Calen…" at bounding box center [380, 369] width 121 height 25
select select "custom"
click at [320, 357] on select "[DATE] [DATE] Current Week Previous Week Current Month Last Month Current Calen…" at bounding box center [380, 369] width 121 height 25
click at [436, 419] on input "date" at bounding box center [380, 421] width 121 height 25
type input "[DATE]"
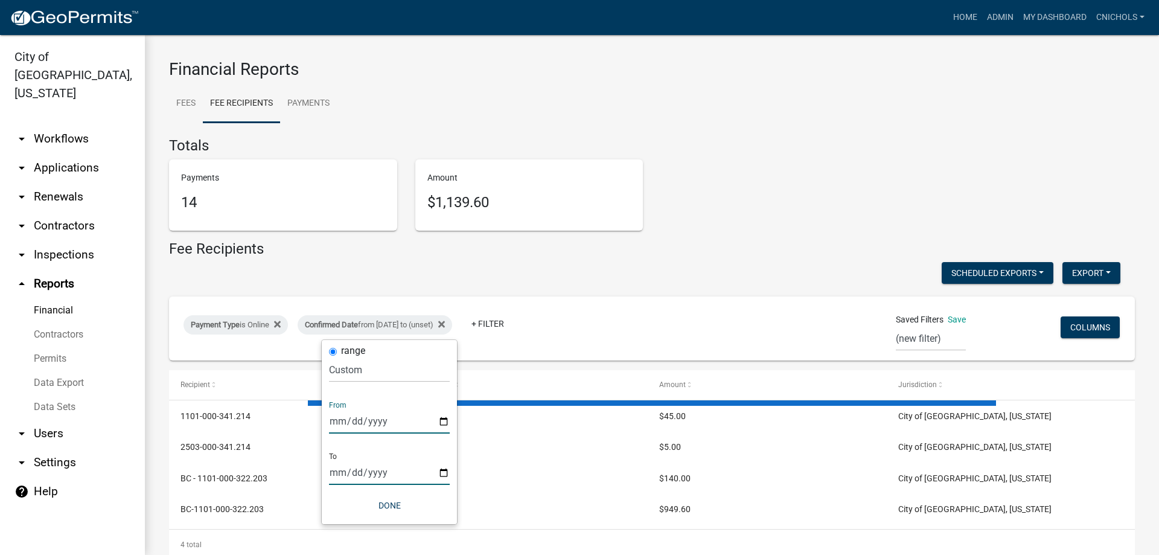
drag, startPoint x: 442, startPoint y: 471, endPoint x: 439, endPoint y: 462, distance: 9.7
click at [442, 471] on input "date" at bounding box center [389, 472] width 121 height 25
type input "[DATE]"
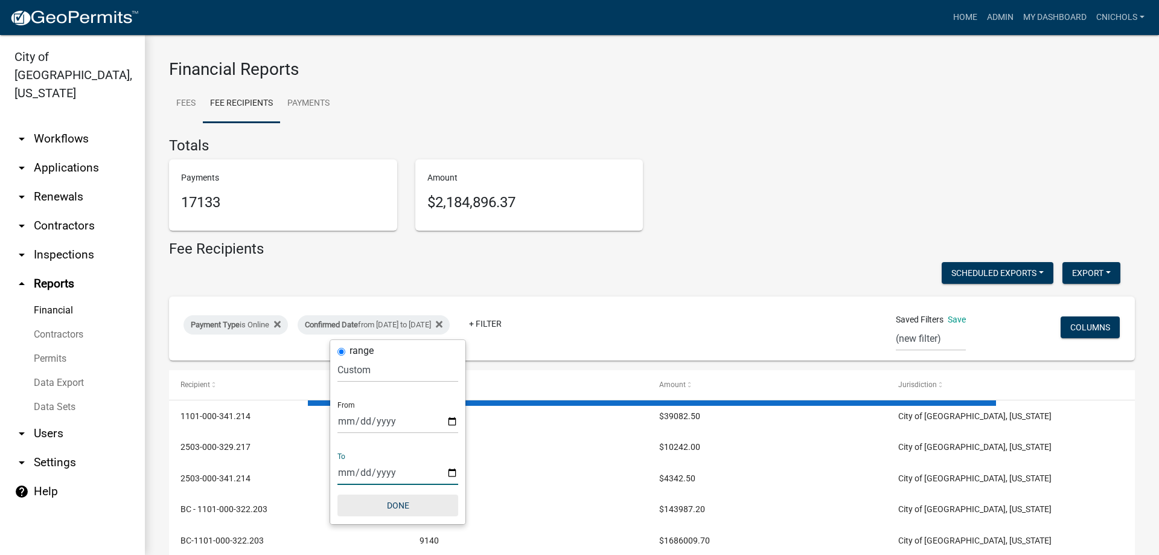
click at [407, 501] on button "Done" at bounding box center [397, 505] width 121 height 22
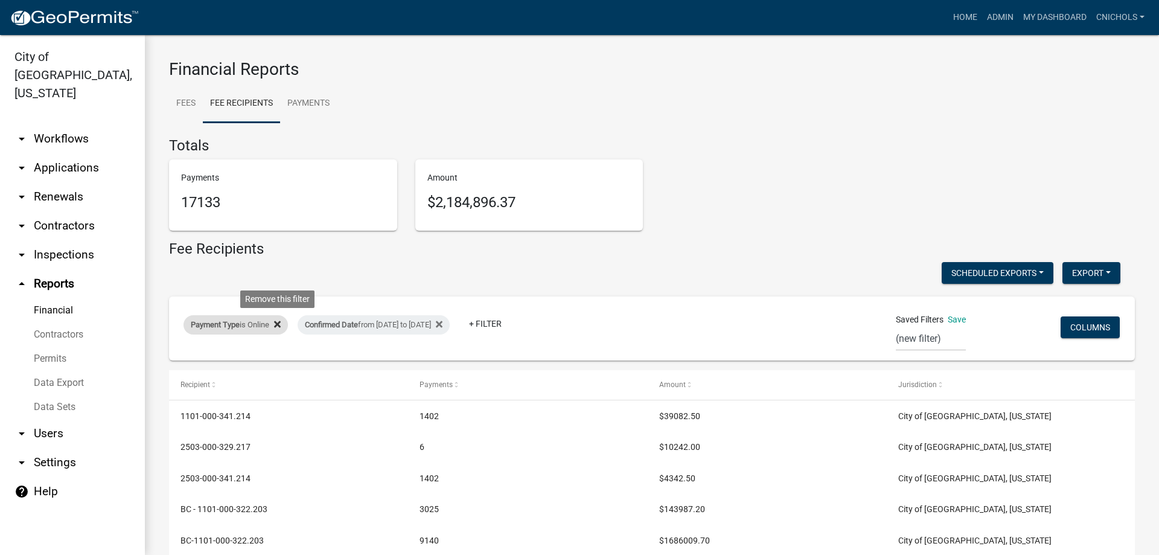
click at [281, 323] on icon at bounding box center [277, 324] width 7 height 7
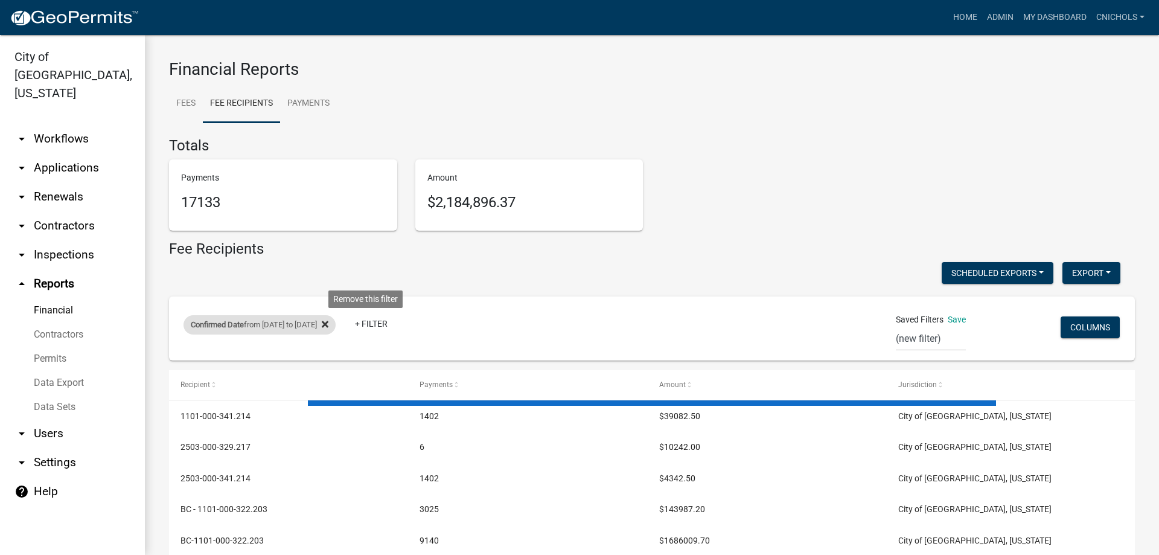
click at [328, 321] on icon at bounding box center [325, 324] width 7 height 7
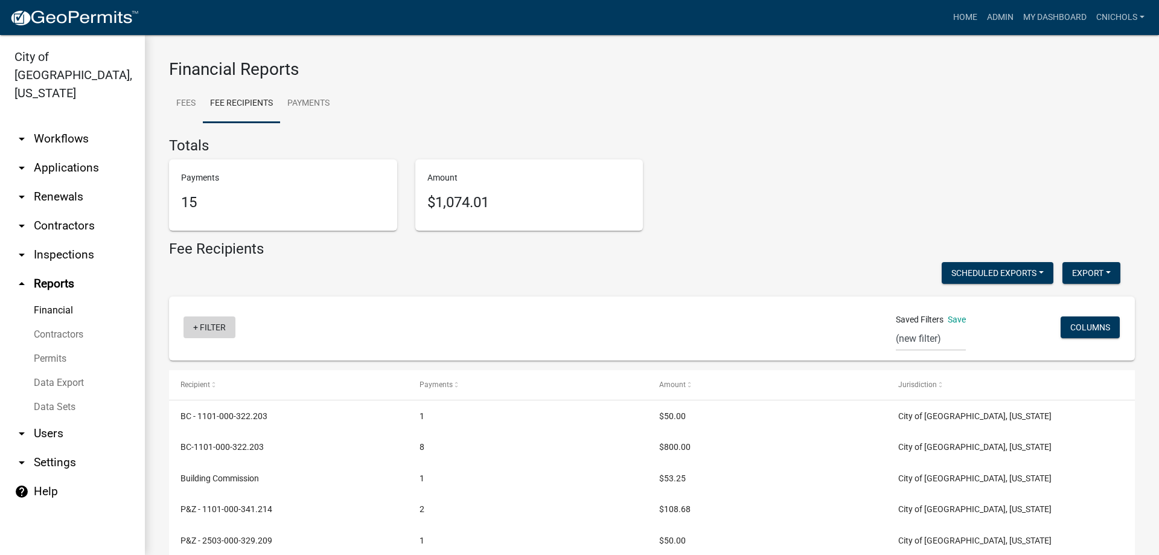
click at [212, 325] on link "+ Filter" at bounding box center [209, 327] width 52 height 22
click at [195, 447] on li "Confirmed Date" at bounding box center [211, 447] width 110 height 28
click at [224, 371] on select "[DATE] [DATE] Current Week Previous Week Current Month Last Month Current Calen…" at bounding box center [264, 369] width 121 height 25
select select "custom"
click at [204, 357] on select "[DATE] [DATE] Current Week Previous Week Current Month Last Month Current Calen…" at bounding box center [264, 369] width 121 height 25
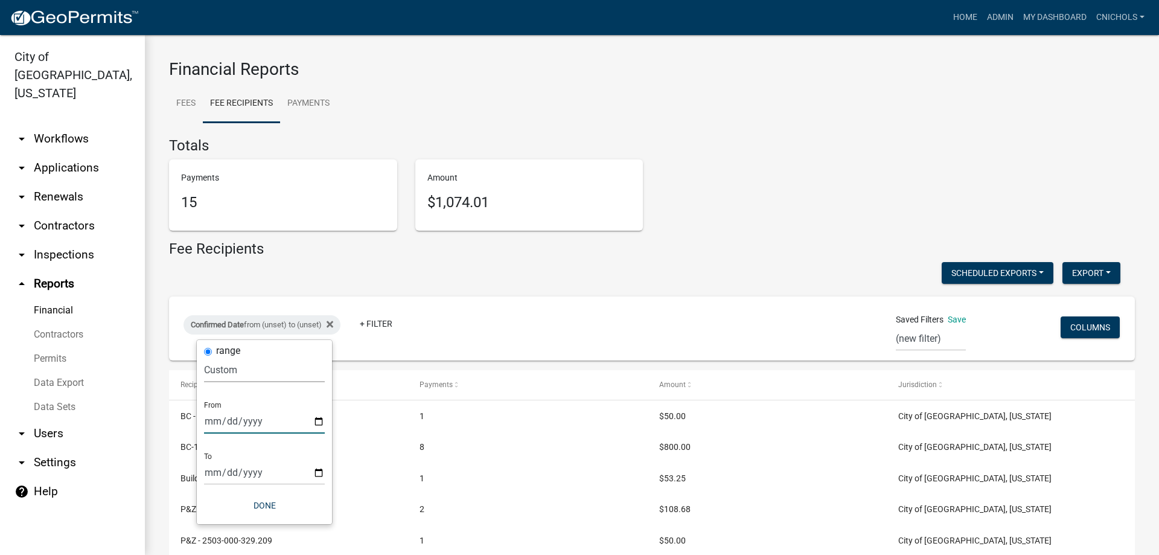
click at [314, 419] on input "date" at bounding box center [264, 421] width 121 height 25
type input "[DATE]"
click at [328, 473] on input "date" at bounding box center [272, 472] width 121 height 25
type input "[DATE]"
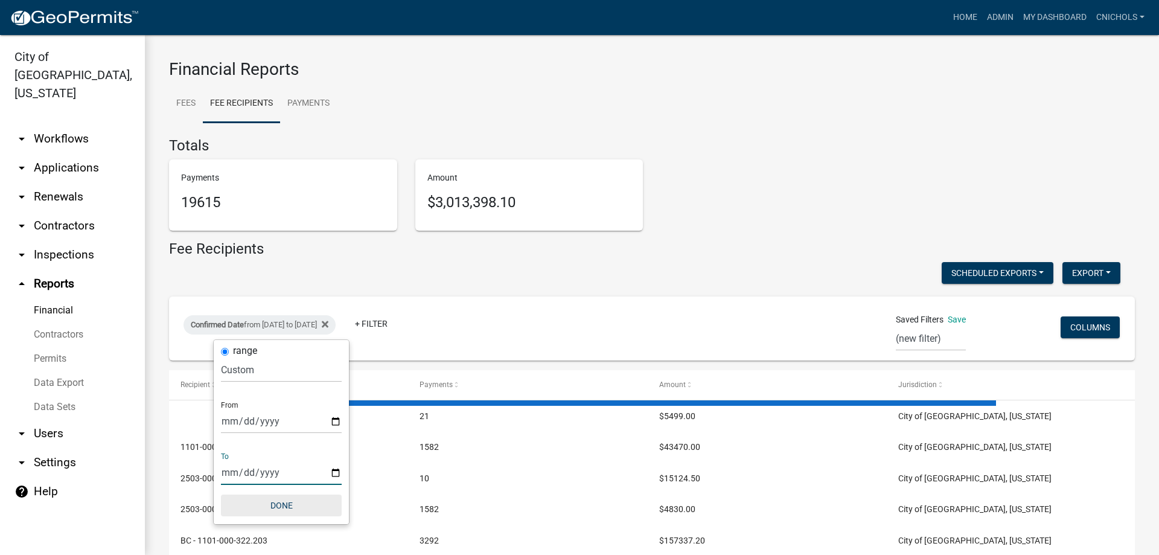
click at [283, 503] on button "Done" at bounding box center [281, 505] width 121 height 22
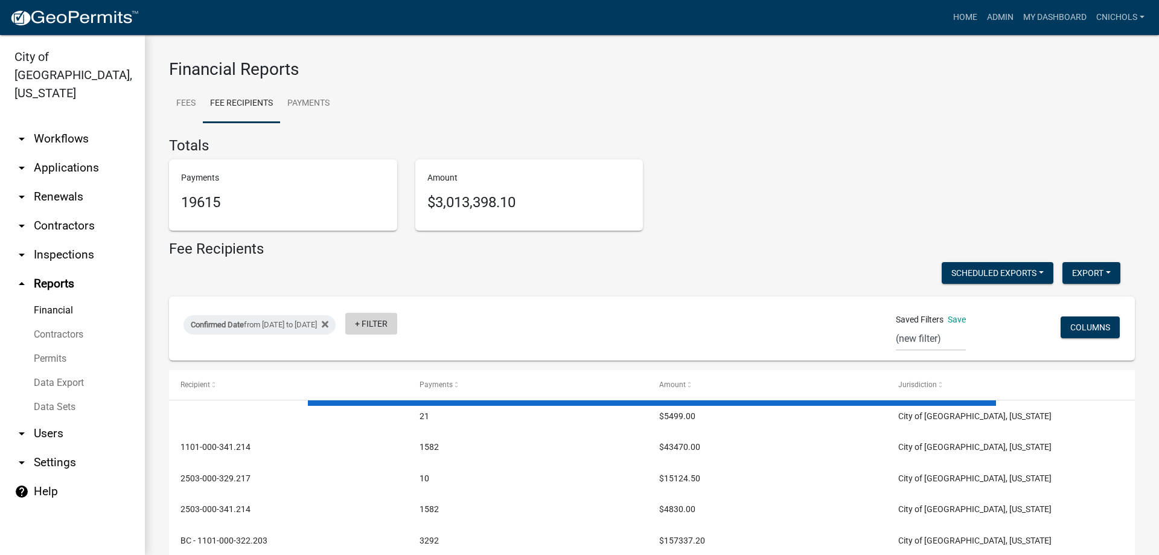
click at [397, 322] on link "+ Filter" at bounding box center [371, 324] width 52 height 22
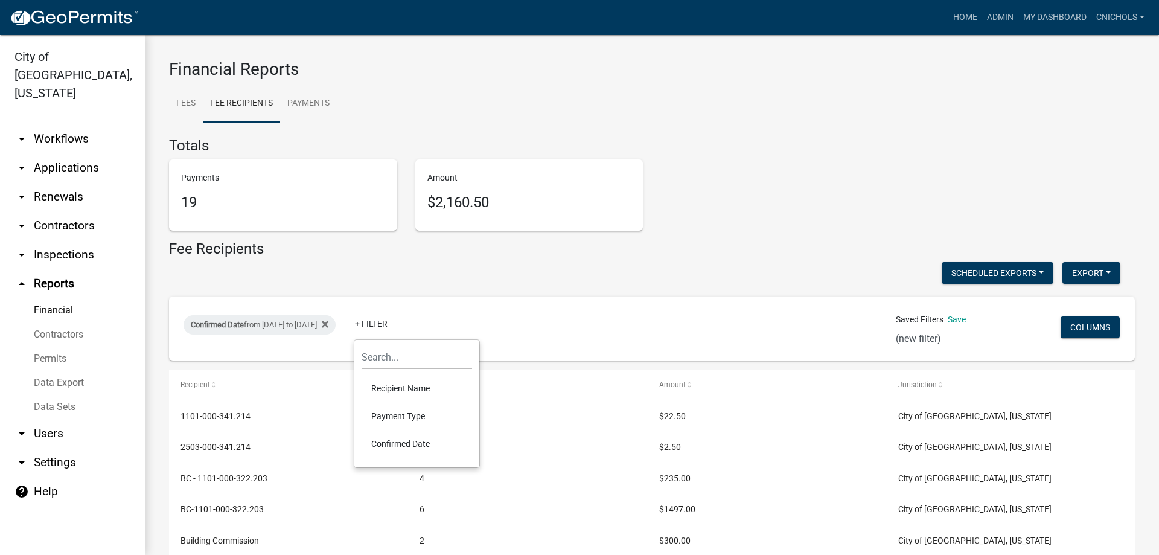
click at [390, 412] on li "Payment Type" at bounding box center [416, 416] width 110 height 28
click at [403, 374] on select "Select an option Online CreditCardPOS Check Cash" at bounding box center [426, 369] width 121 height 25
select select "Online"
click at [381, 357] on select "Select an option Online CreditCardPOS Check Cash" at bounding box center [426, 369] width 121 height 25
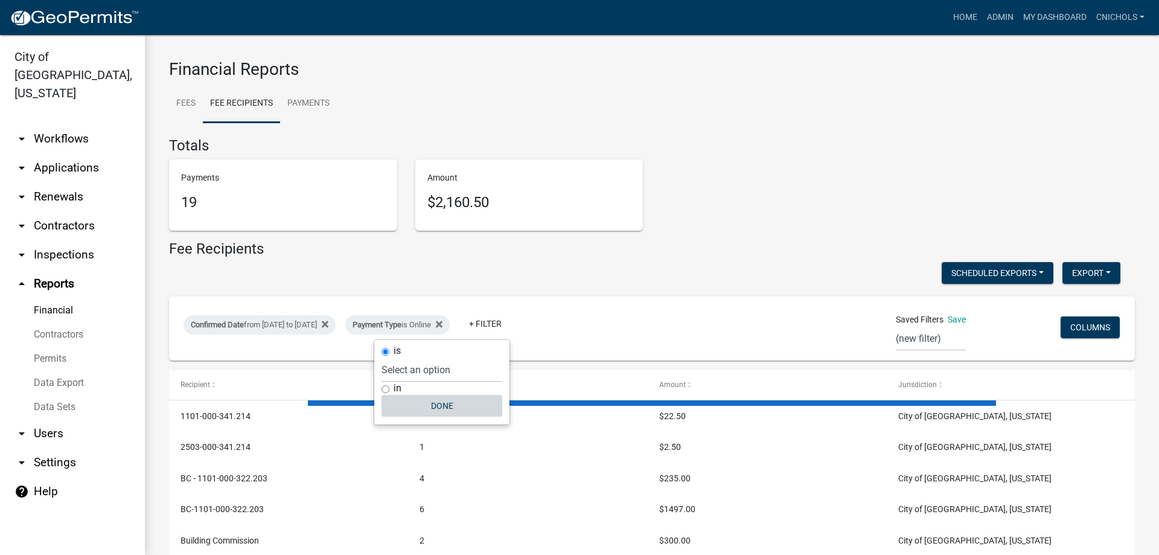
click at [451, 405] on button "Done" at bounding box center [441, 406] width 121 height 22
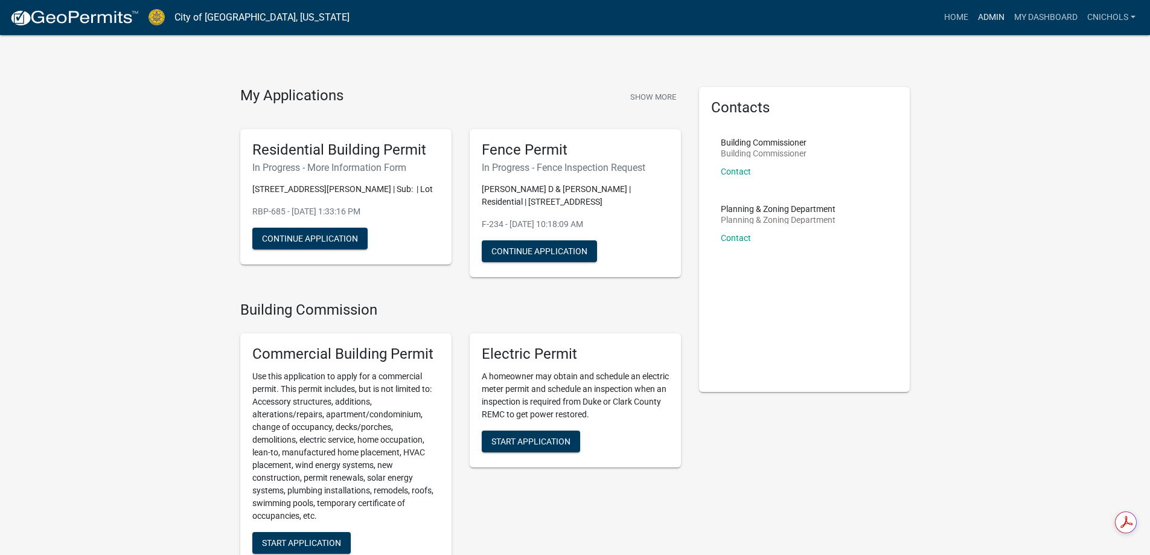
click at [984, 13] on link "Admin" at bounding box center [991, 17] width 36 height 23
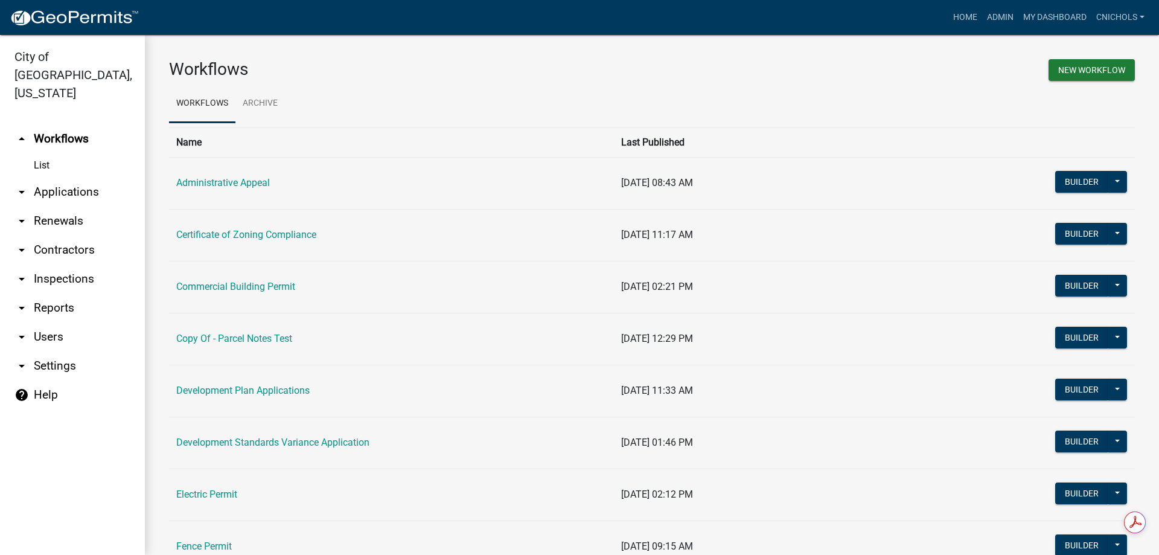
click at [77, 177] on link "arrow_drop_down Applications" at bounding box center [72, 191] width 145 height 29
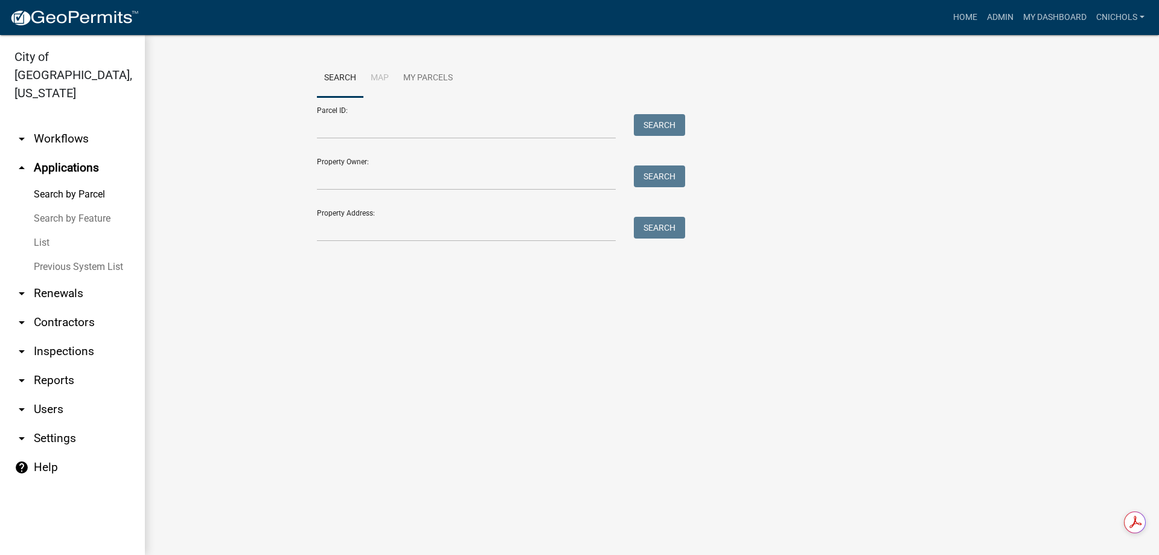
click at [42, 231] on link "List" at bounding box center [72, 243] width 145 height 24
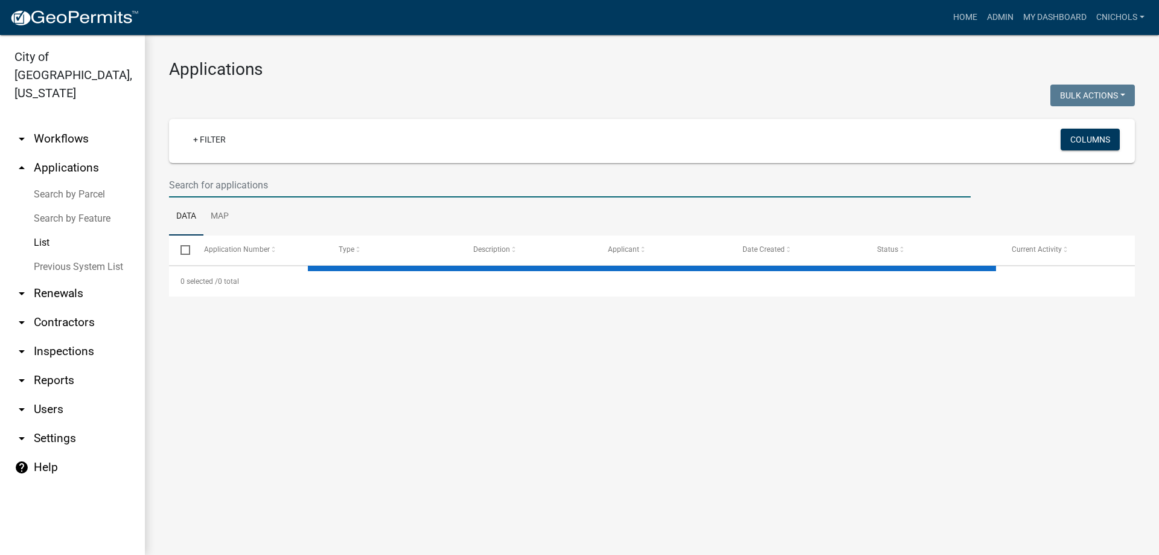
click at [188, 184] on input "text" at bounding box center [569, 185] width 801 height 25
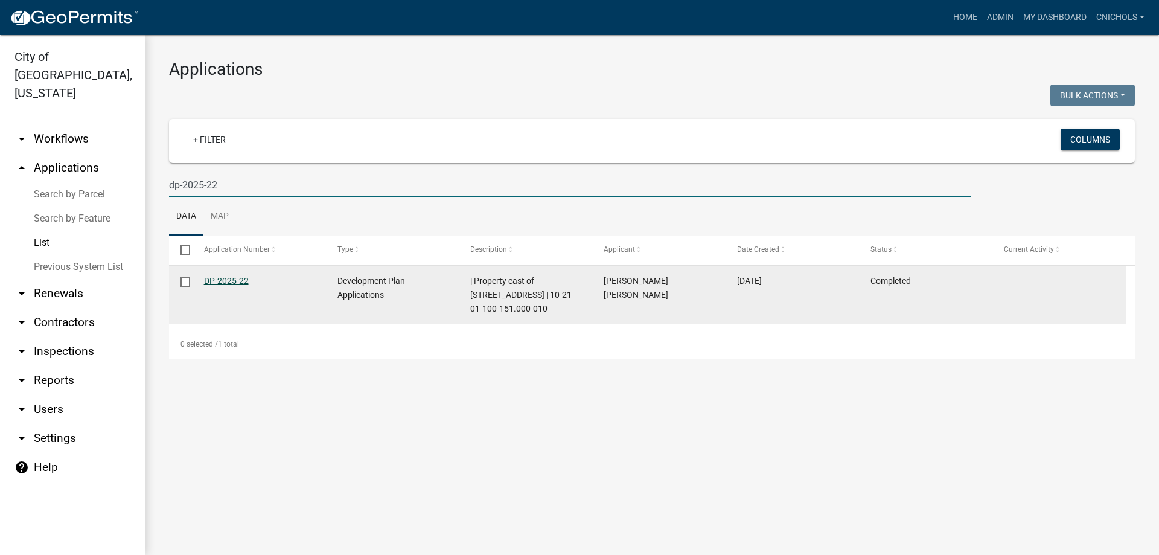
type input "dp-2025-22"
click at [234, 277] on link "DP-2025-22" at bounding box center [226, 281] width 45 height 10
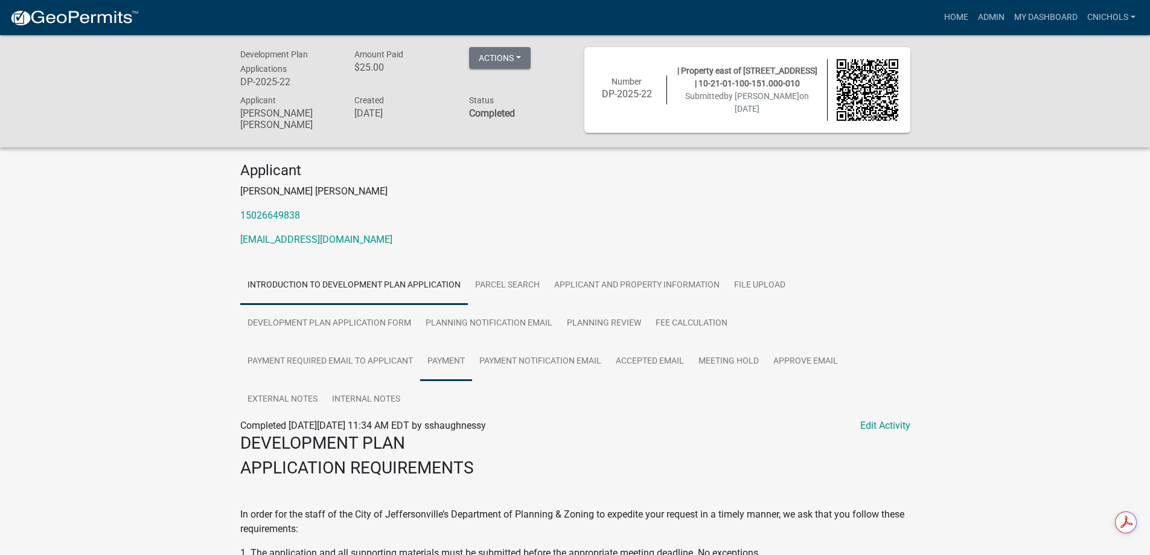
click at [443, 354] on link "Payment" at bounding box center [446, 361] width 52 height 39
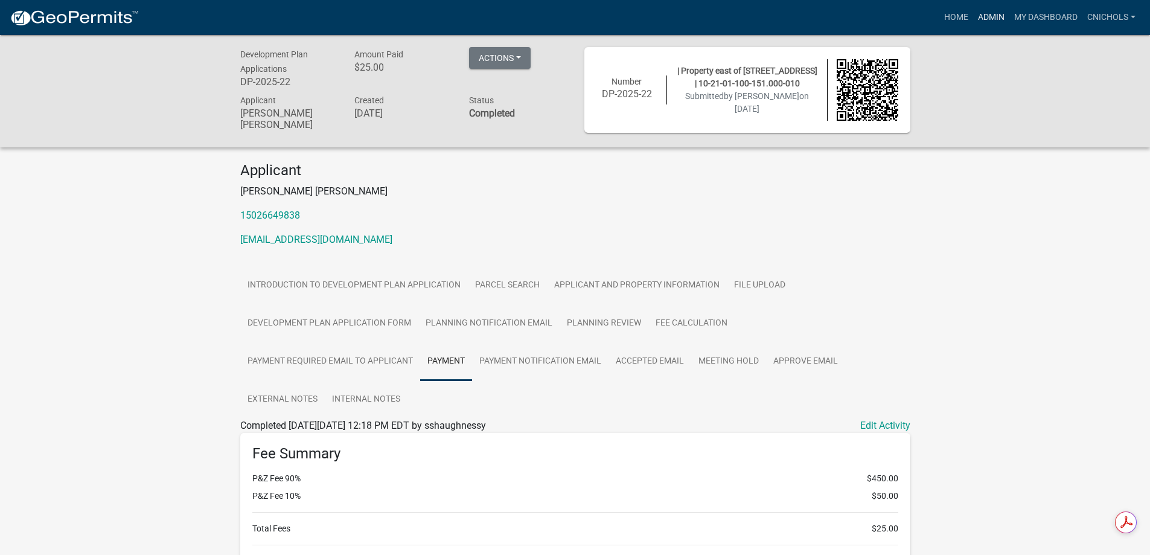
click at [990, 15] on link "Admin" at bounding box center [991, 17] width 36 height 23
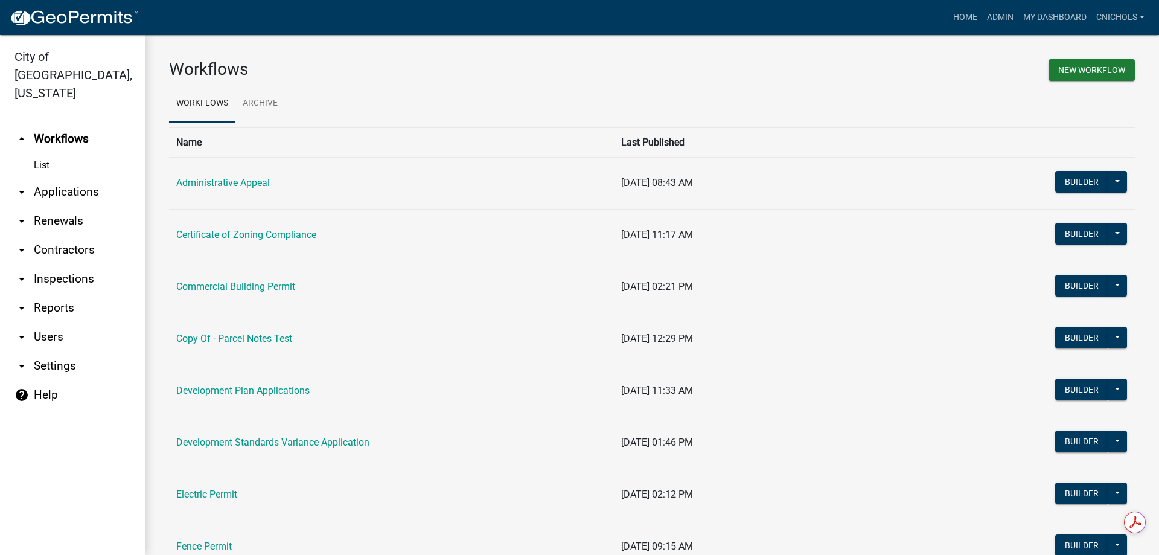
click at [61, 177] on link "arrow_drop_down Applications" at bounding box center [72, 191] width 145 height 29
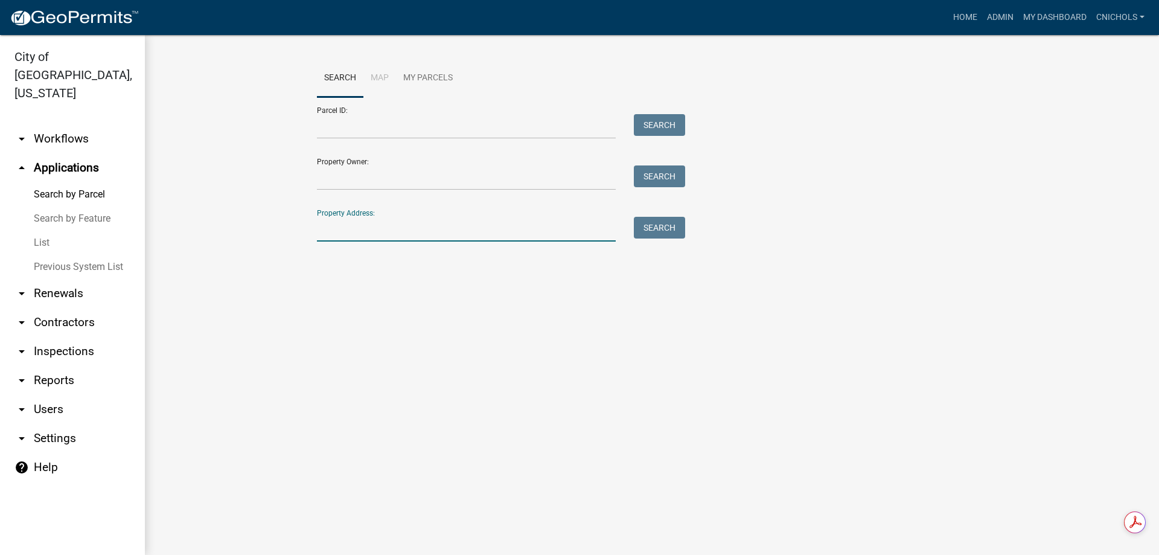
click at [331, 231] on input "Property Address:" at bounding box center [466, 229] width 299 height 25
type input "825 penn"
click at [663, 229] on button "Search" at bounding box center [659, 228] width 51 height 22
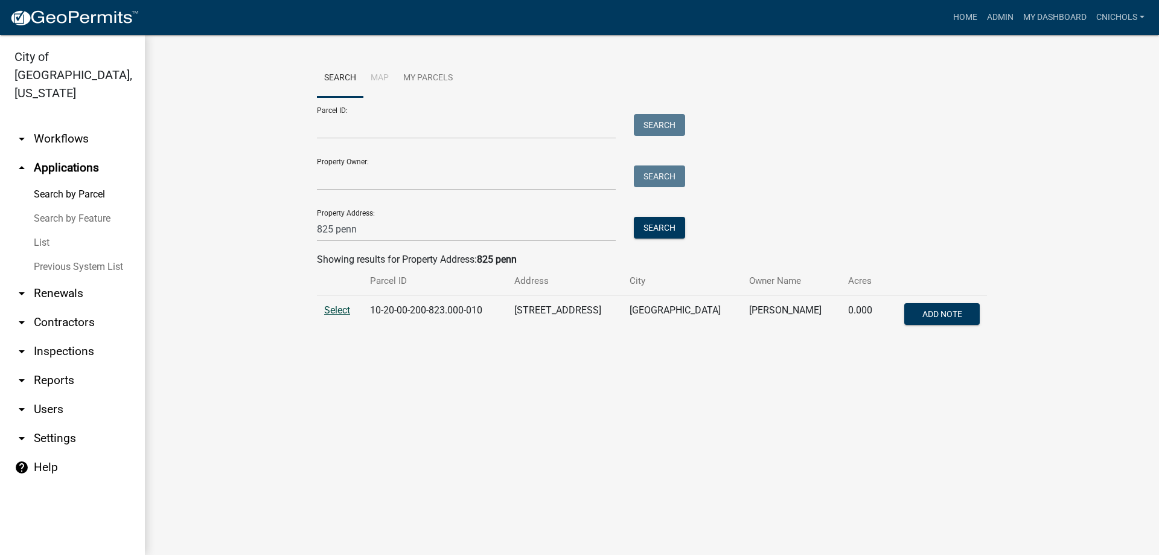
click at [340, 308] on span "Select" at bounding box center [337, 309] width 26 height 11
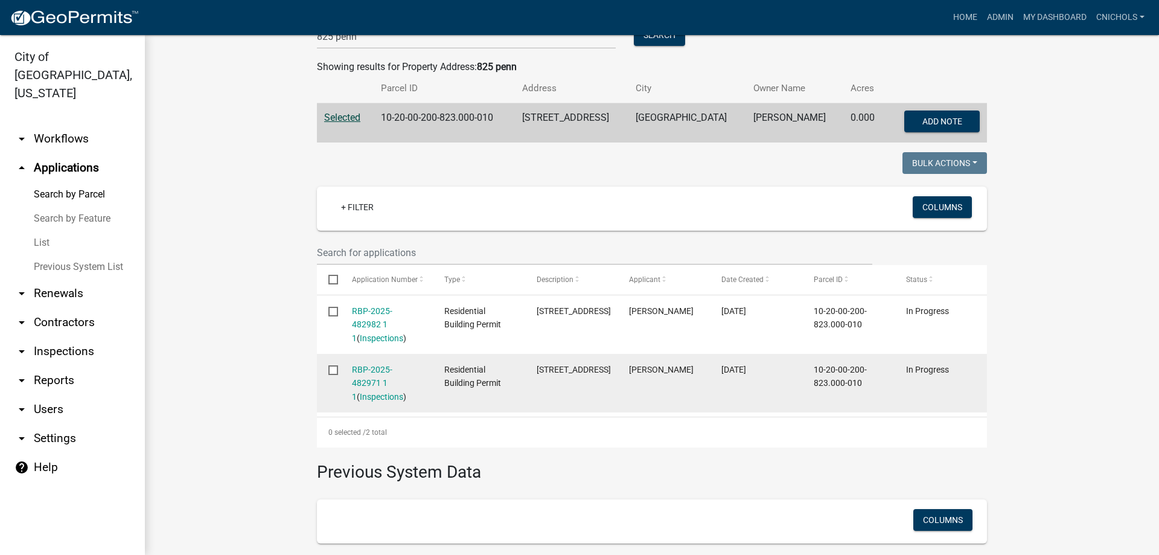
scroll to position [241, 0]
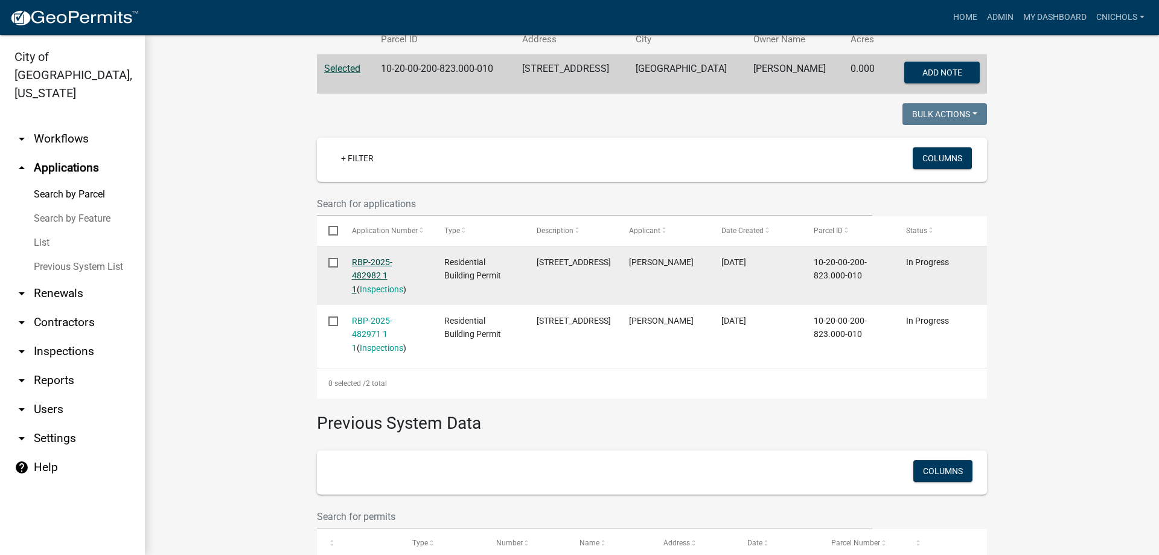
click at [382, 262] on link "RBP-2025-482982 1 1" at bounding box center [372, 275] width 40 height 37
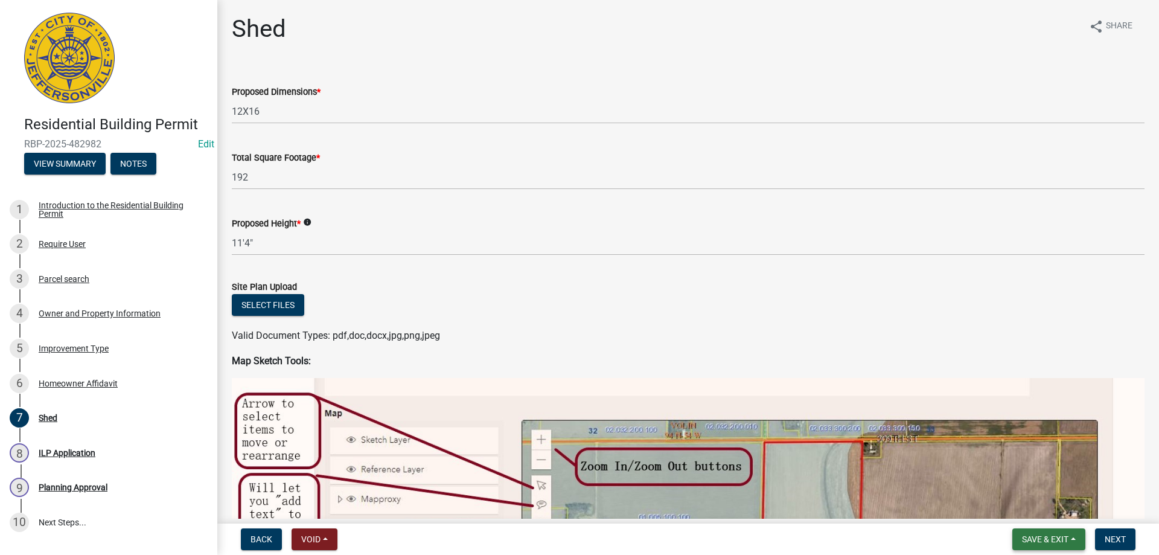
click at [1075, 535] on button "Save & Exit" at bounding box center [1048, 539] width 73 height 22
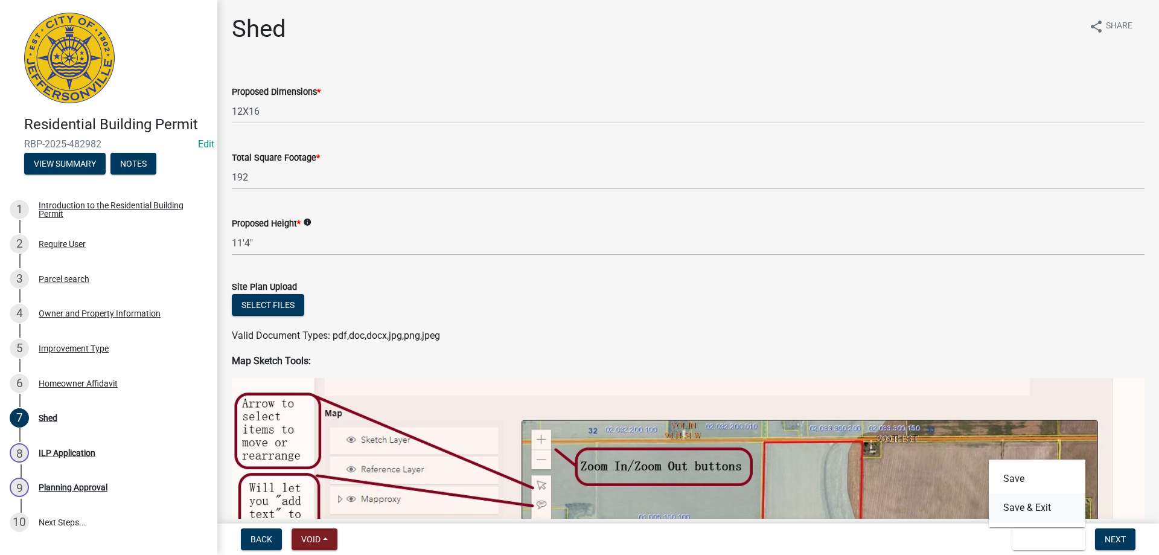
click at [1031, 509] on button "Save & Exit" at bounding box center [1036, 507] width 97 height 29
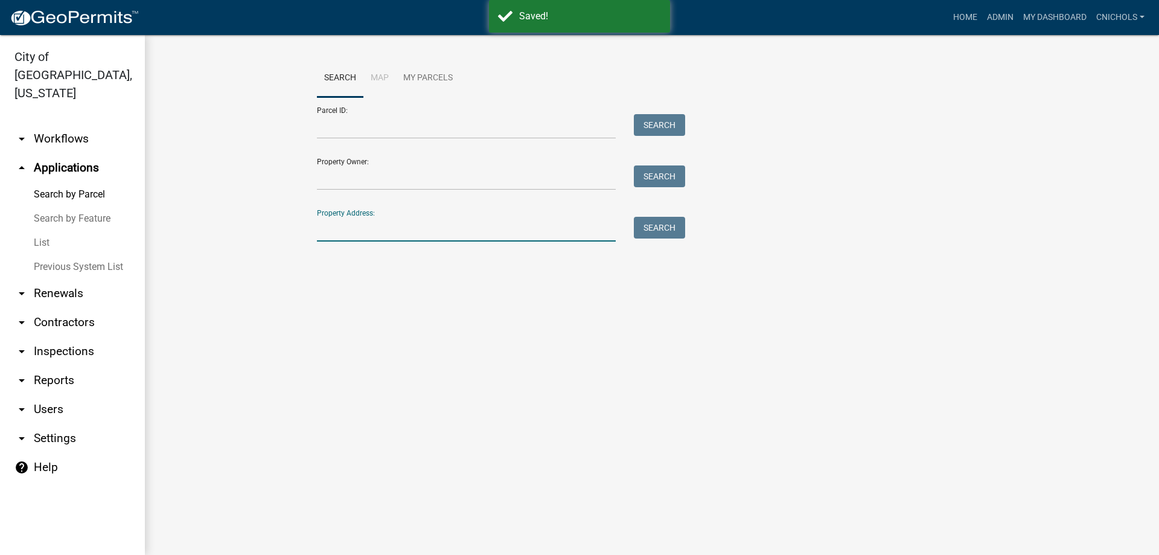
click at [333, 228] on input "Property Address:" at bounding box center [466, 229] width 299 height 25
type input "825 penn"
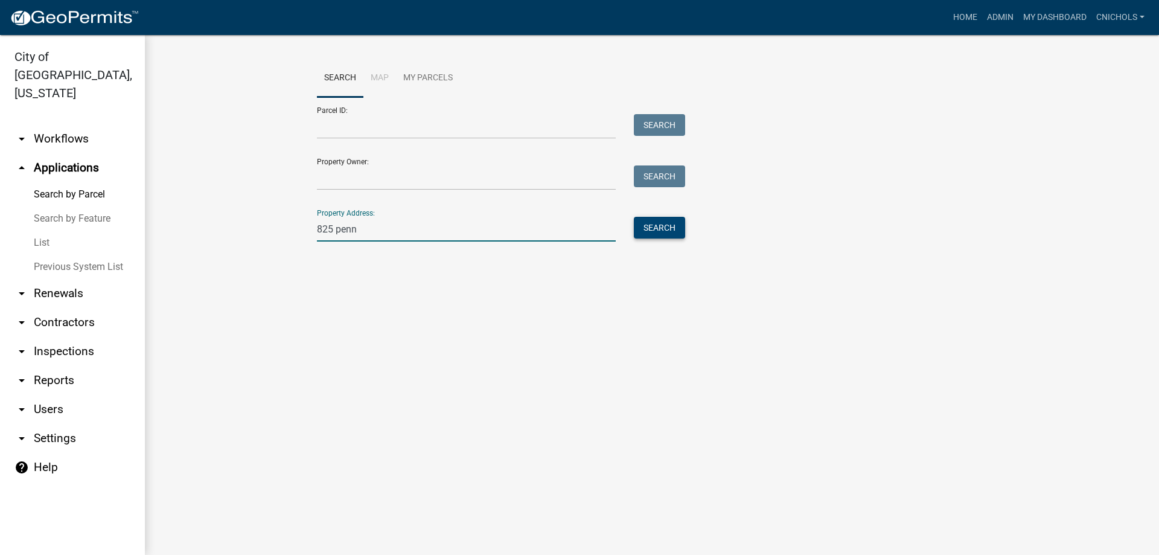
click at [660, 226] on button "Search" at bounding box center [659, 228] width 51 height 22
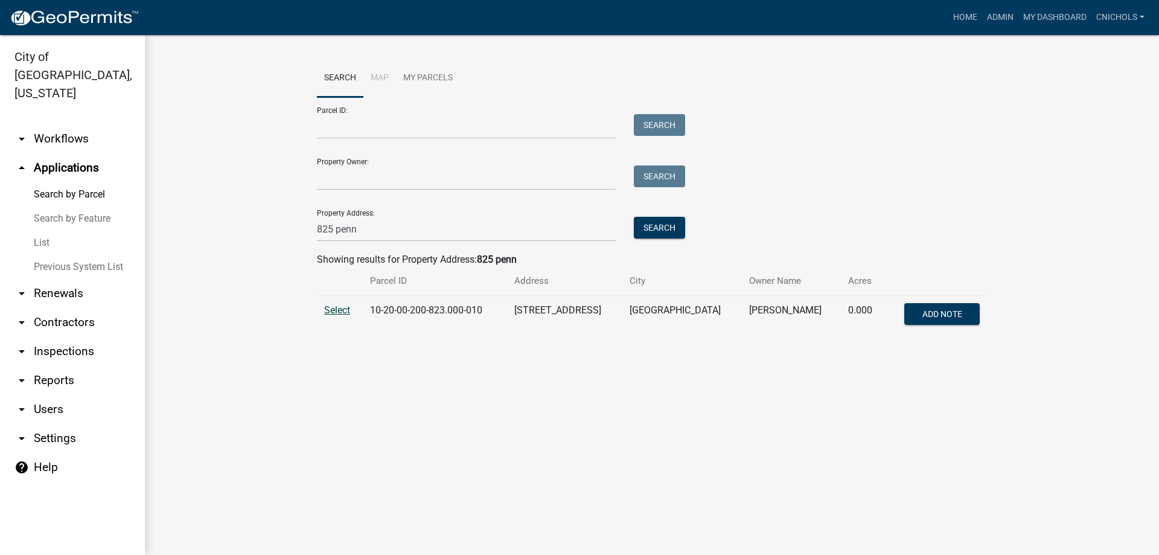
click at [346, 307] on span "Select" at bounding box center [337, 309] width 26 height 11
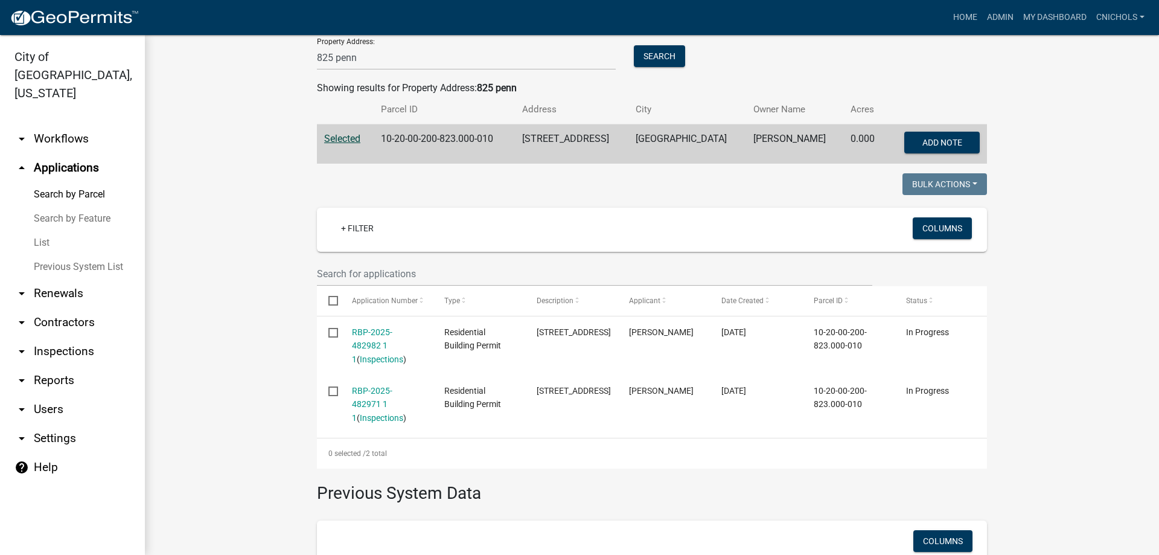
scroll to position [181, 0]
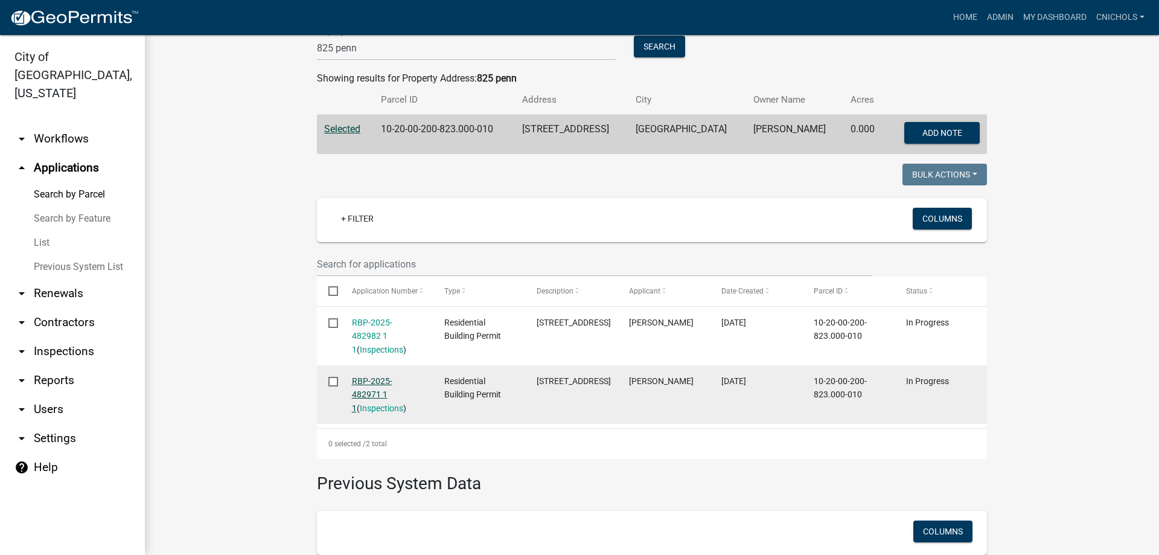
click at [381, 376] on link "RBP-2025-482971 1 1" at bounding box center [372, 394] width 40 height 37
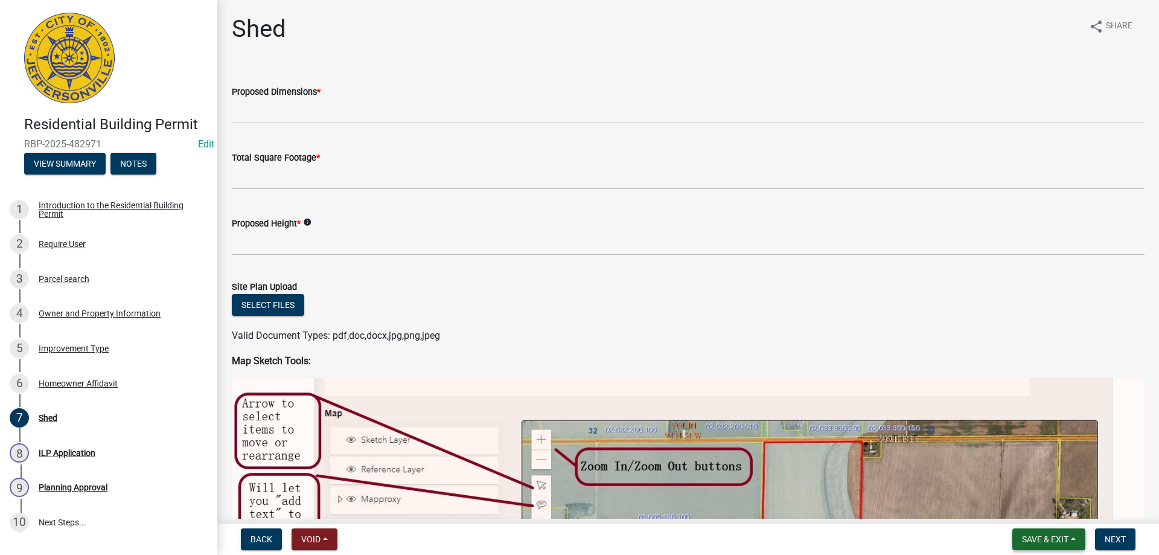
click at [1073, 540] on button "Save & Exit" at bounding box center [1048, 539] width 73 height 22
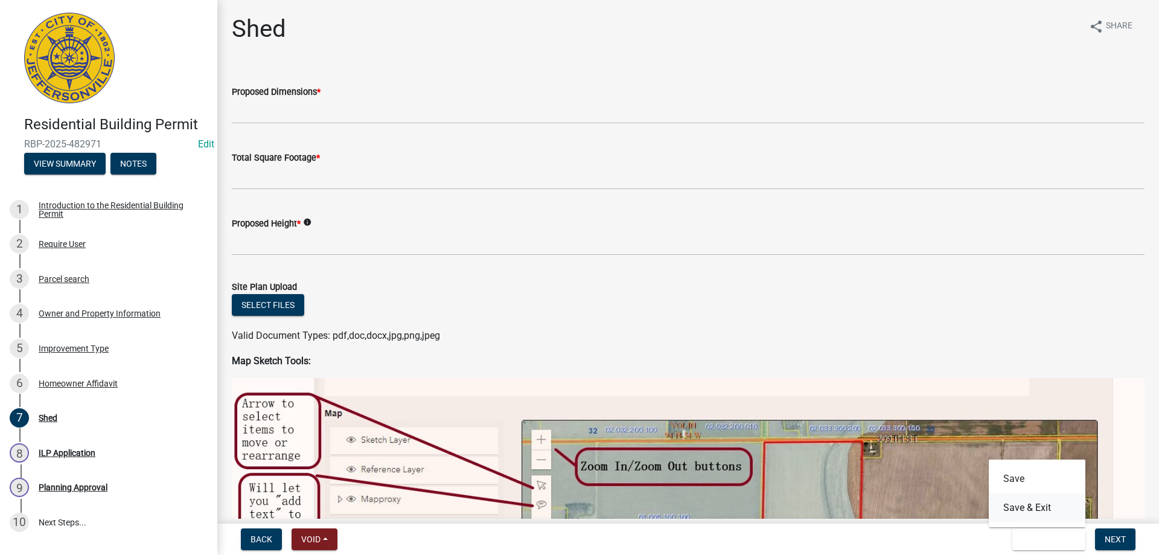
click at [1015, 504] on button "Save & Exit" at bounding box center [1036, 507] width 97 height 29
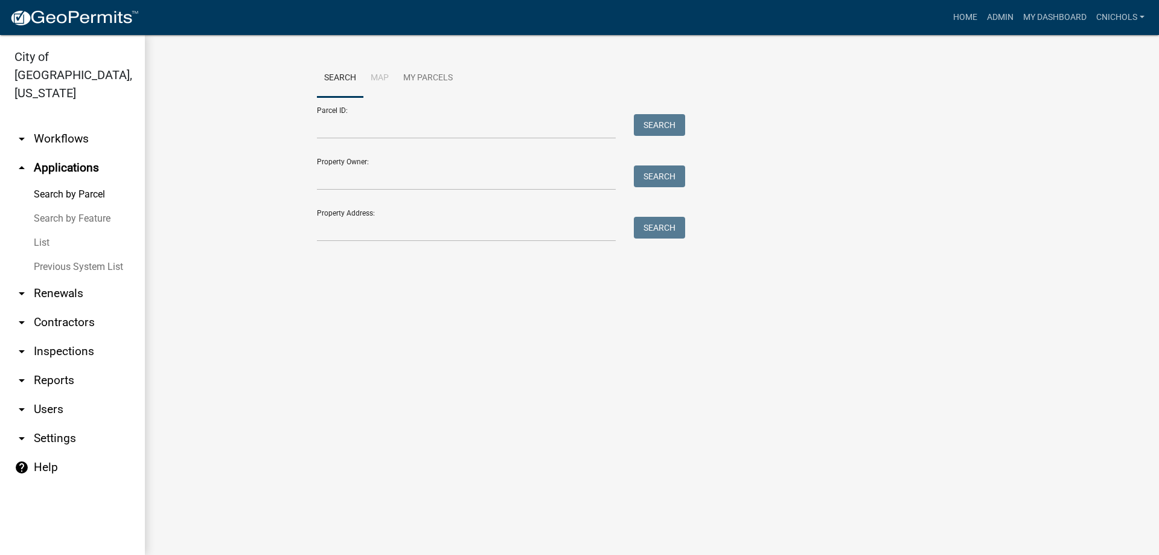
click at [52, 366] on link "arrow_drop_down Reports" at bounding box center [72, 380] width 145 height 29
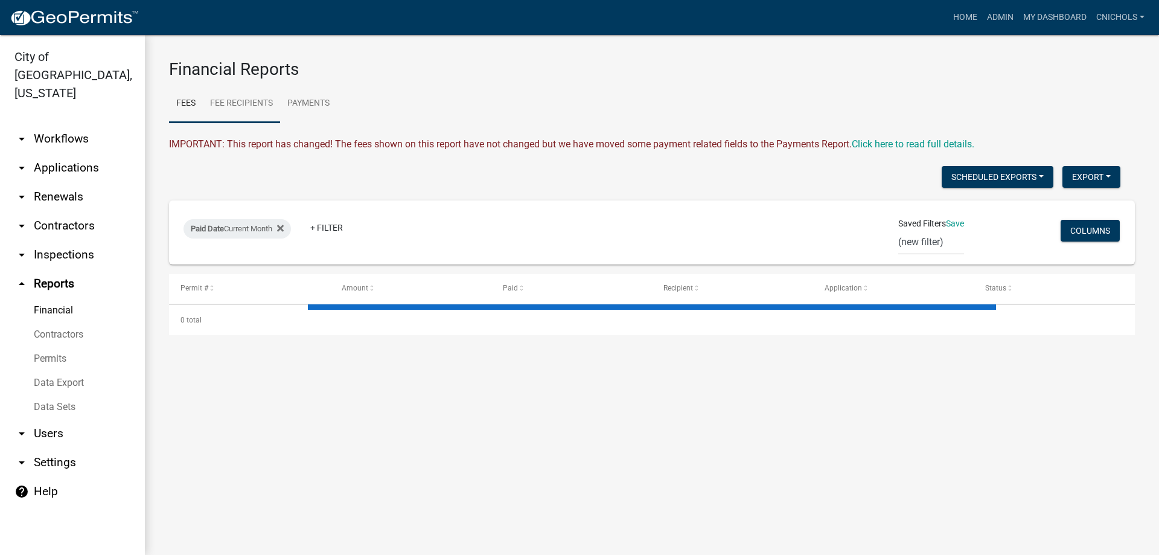
click at [246, 104] on link "Fee Recipients" at bounding box center [241, 103] width 77 height 39
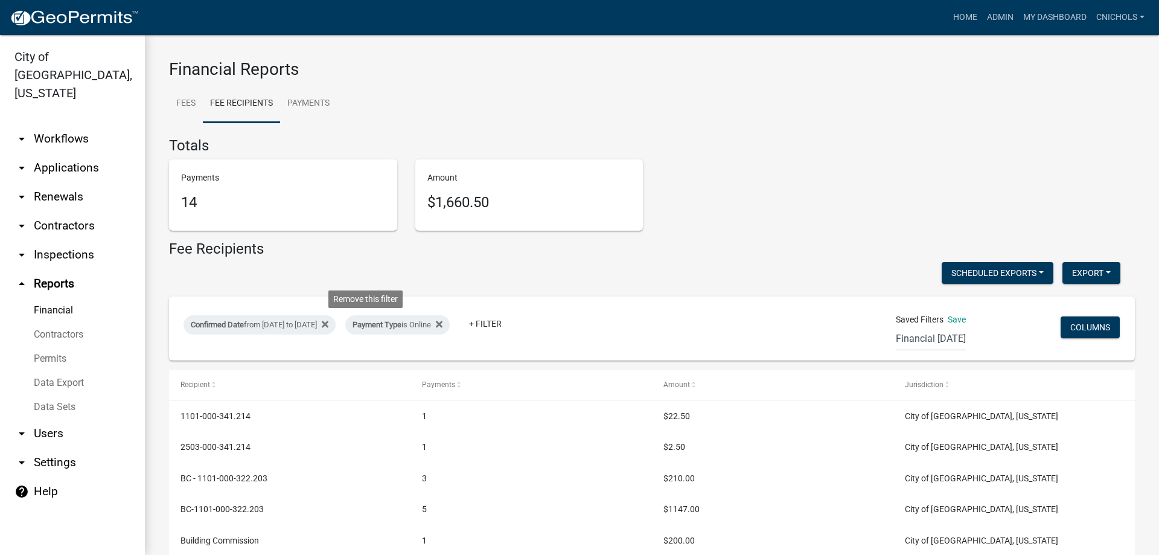
click at [328, 324] on icon at bounding box center [325, 324] width 7 height 7
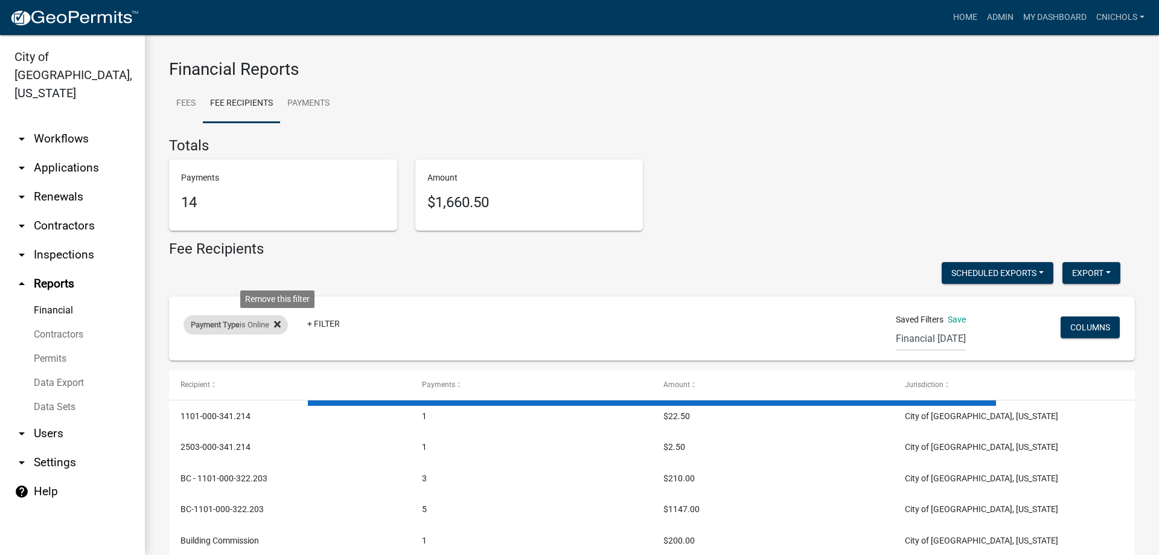
click at [278, 319] on icon at bounding box center [277, 324] width 7 height 10
click at [218, 325] on link "+ Filter" at bounding box center [209, 327] width 52 height 22
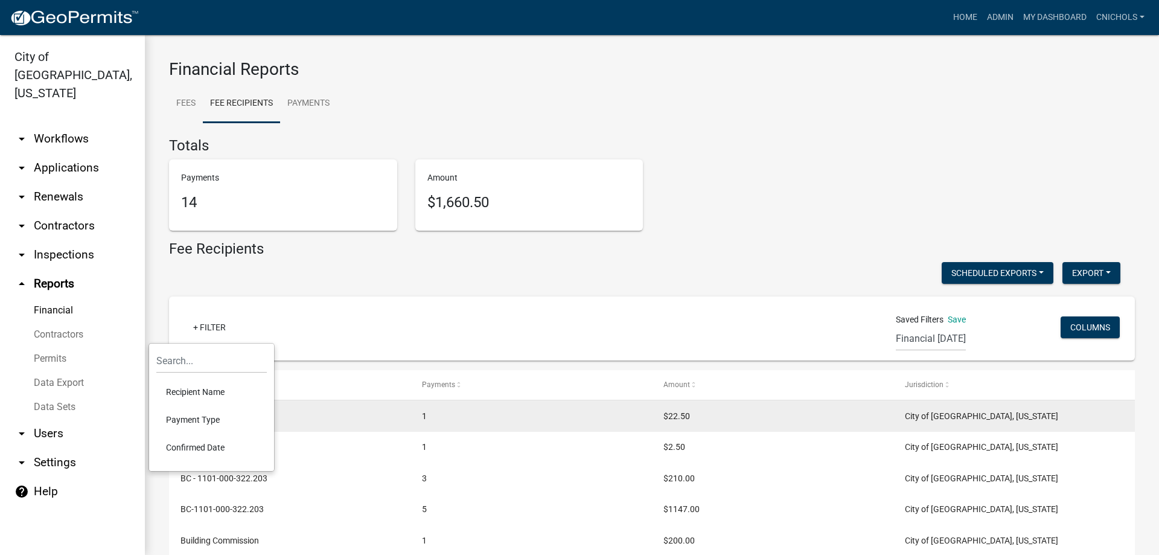
drag, startPoint x: 198, startPoint y: 445, endPoint x: 234, endPoint y: 430, distance: 39.0
click at [200, 443] on li "Confirmed Date" at bounding box center [211, 447] width 110 height 28
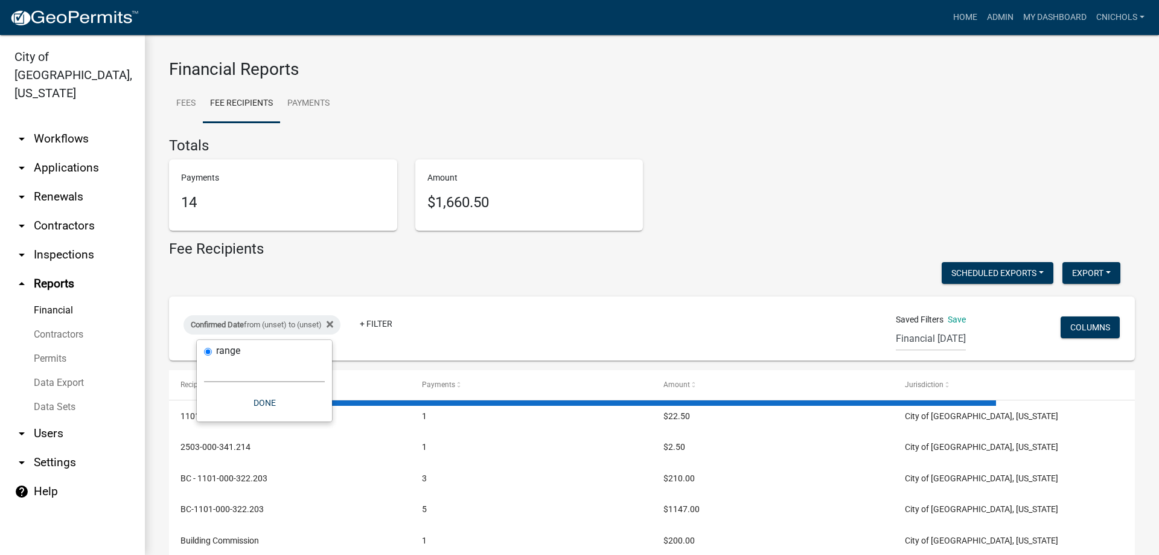
click at [231, 372] on select "[DATE] [DATE] Current Week Previous Week Current Month Last Month Current Calen…" at bounding box center [264, 369] width 121 height 25
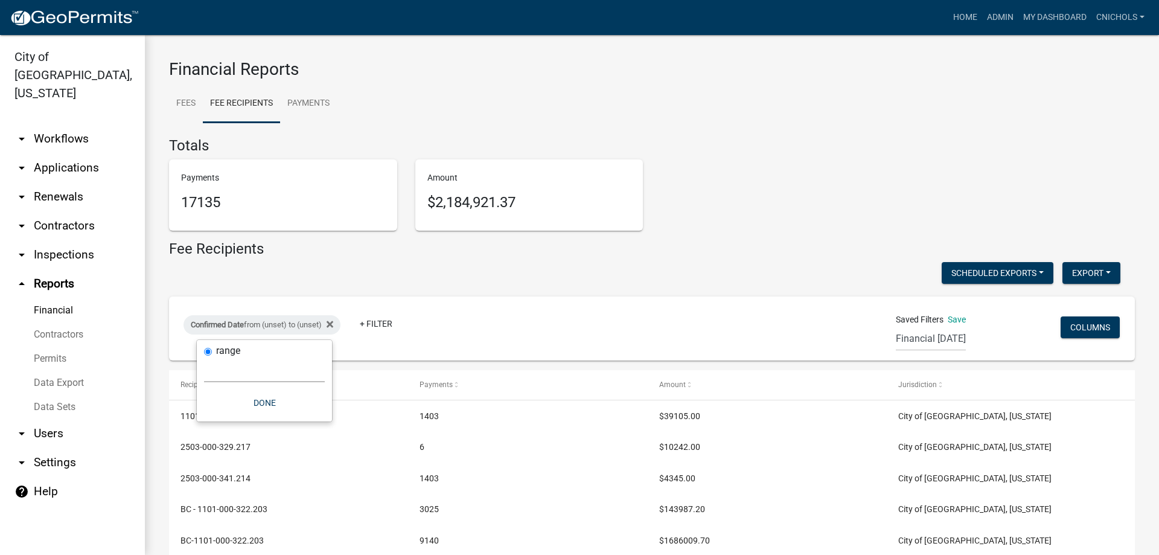
select select "custom"
click at [204, 357] on select "[DATE] [DATE] Current Week Previous Week Current Month Last Month Current Calen…" at bounding box center [264, 369] width 121 height 25
click at [319, 418] on input "date" at bounding box center [264, 421] width 121 height 25
type input "[DATE]"
click at [326, 468] on input "date" at bounding box center [272, 472] width 121 height 25
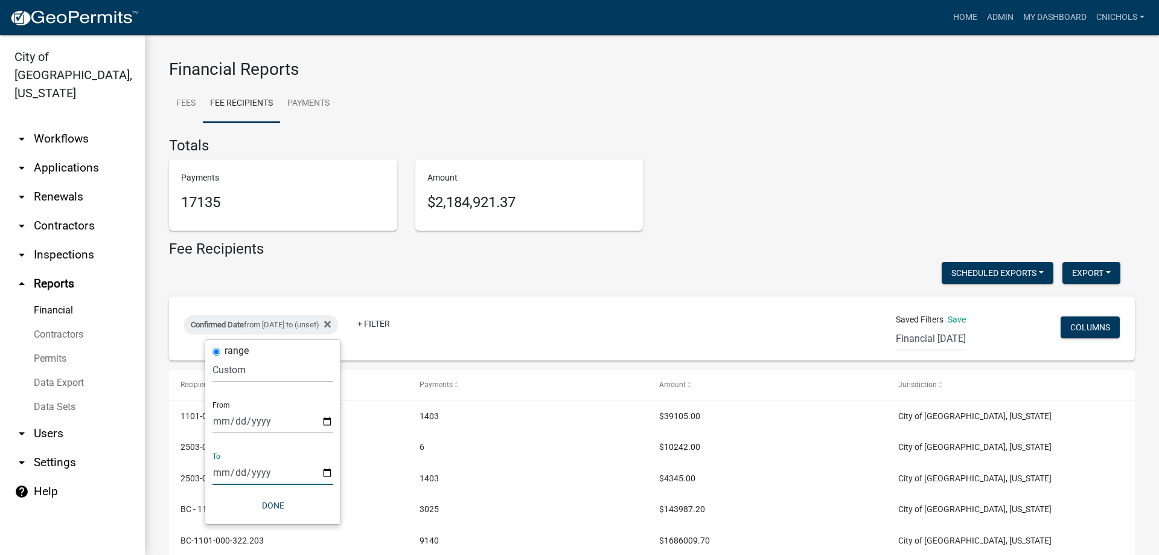
type input "[DATE]"
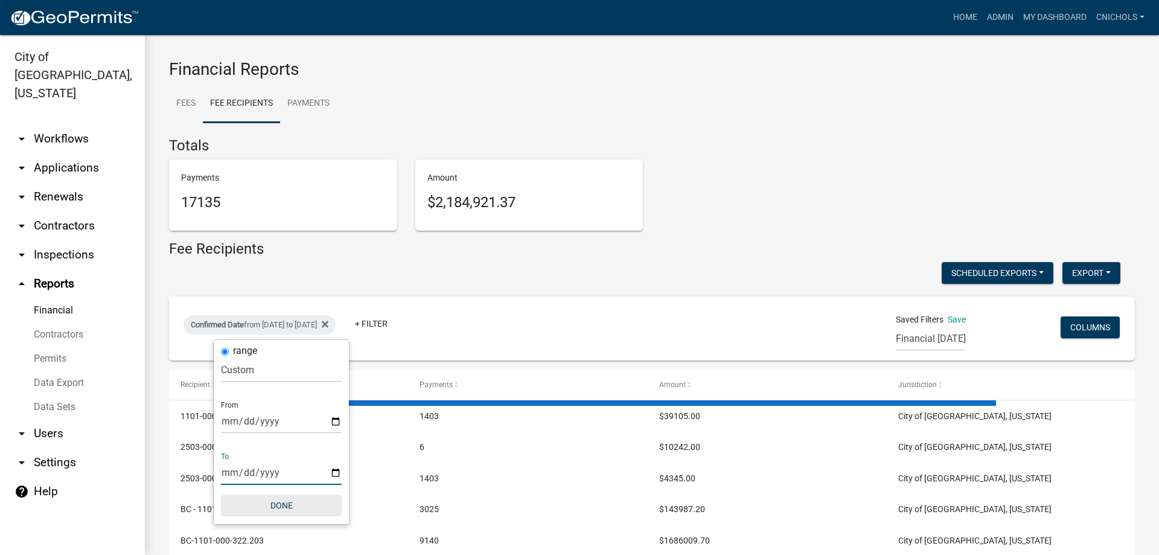
drag, startPoint x: 293, startPoint y: 504, endPoint x: 416, endPoint y: 358, distance: 190.5
click at [293, 504] on button "Done" at bounding box center [281, 505] width 121 height 22
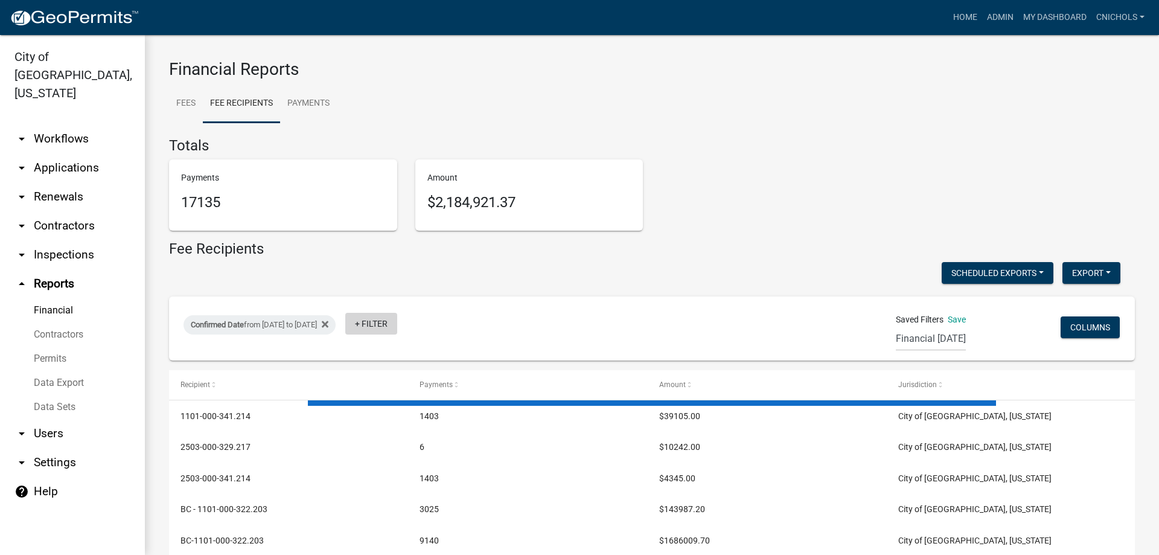
click at [397, 322] on link "+ Filter" at bounding box center [371, 324] width 52 height 22
click at [390, 415] on li "Payment Type" at bounding box center [416, 416] width 110 height 28
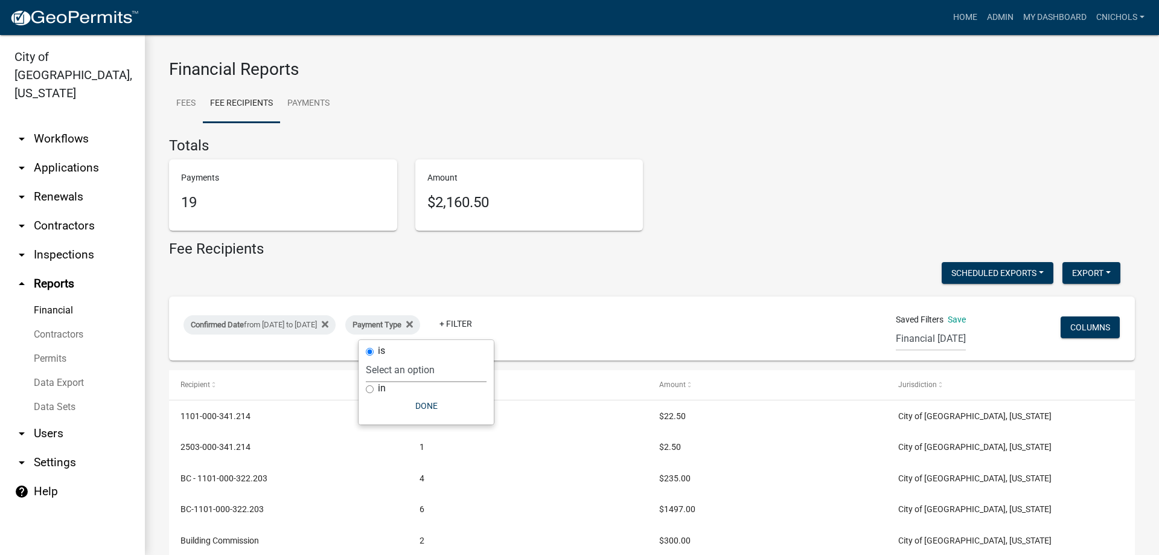
click at [384, 371] on select "Select an option Online CreditCardPOS Check Cash" at bounding box center [426, 369] width 121 height 25
click at [380, 357] on select "Select an option Online CreditCardPOS Check Cash" at bounding box center [426, 369] width 121 height 25
select select "0: null"
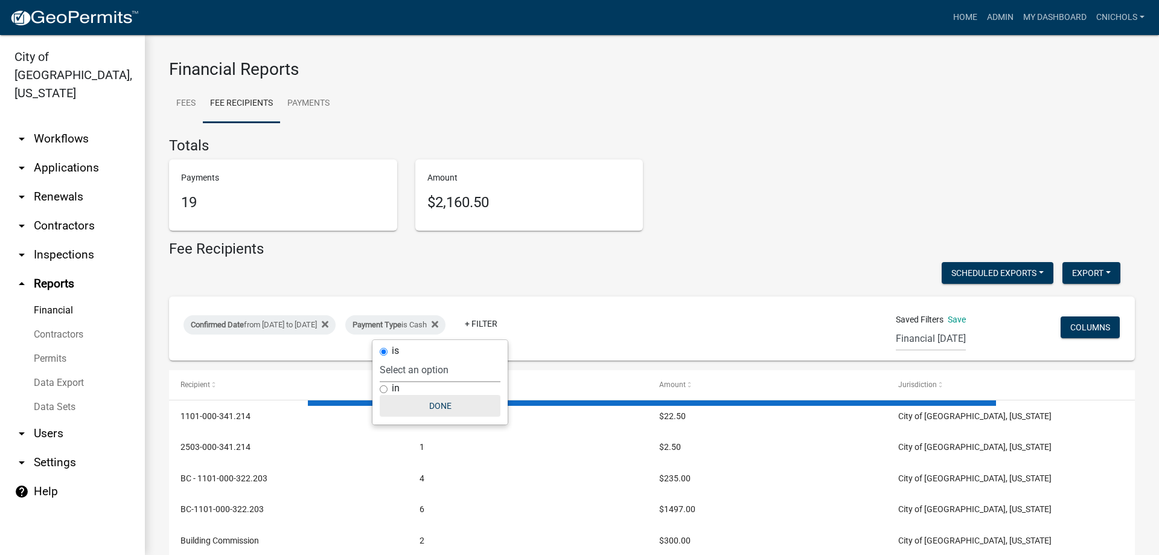
click at [450, 401] on button "Done" at bounding box center [440, 406] width 121 height 22
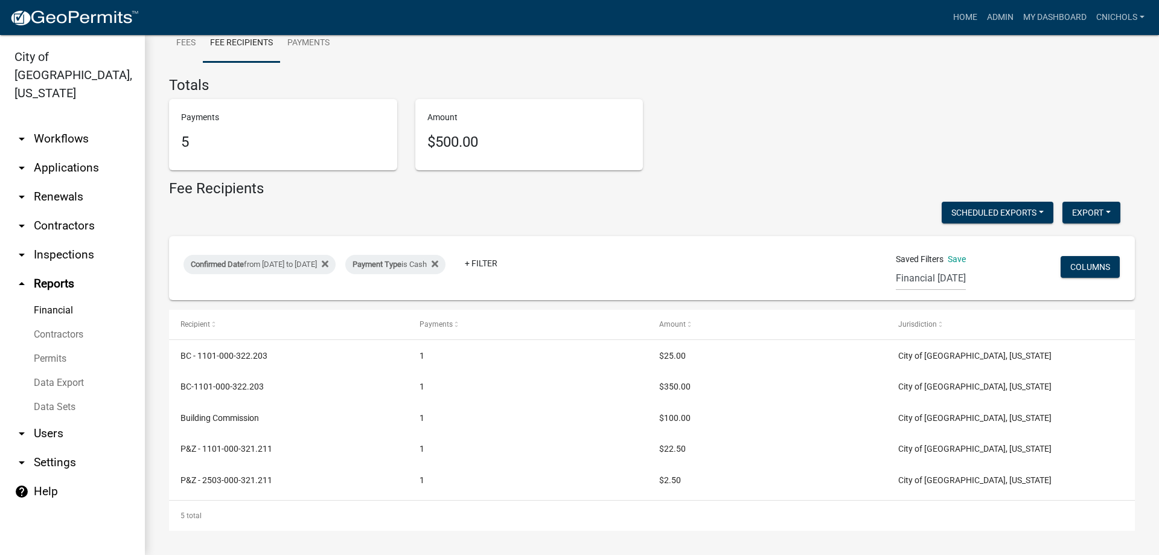
scroll to position [60, 0]
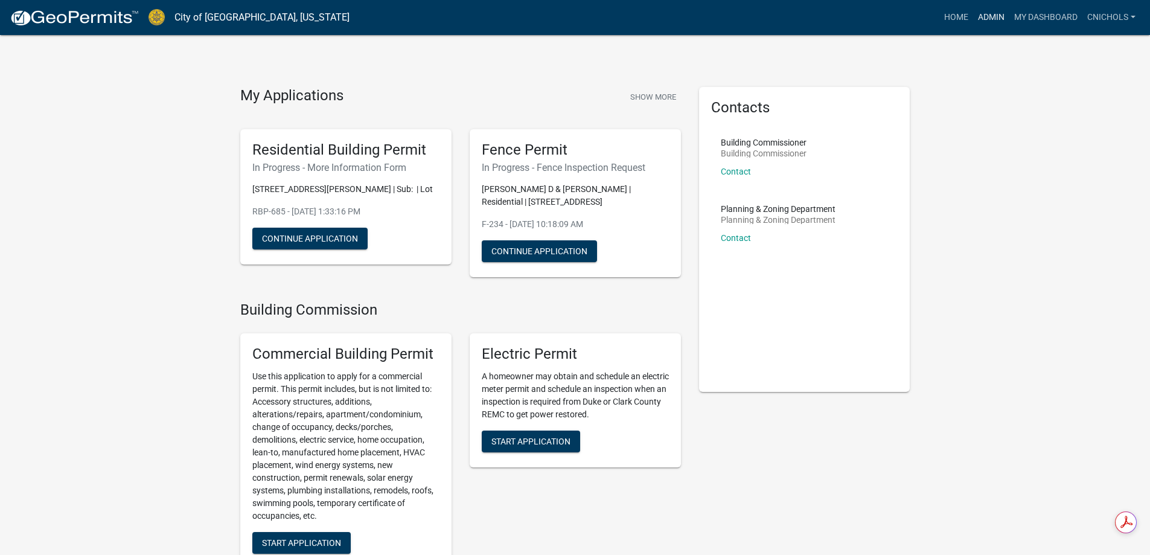
click at [987, 16] on link "Admin" at bounding box center [991, 17] width 36 height 23
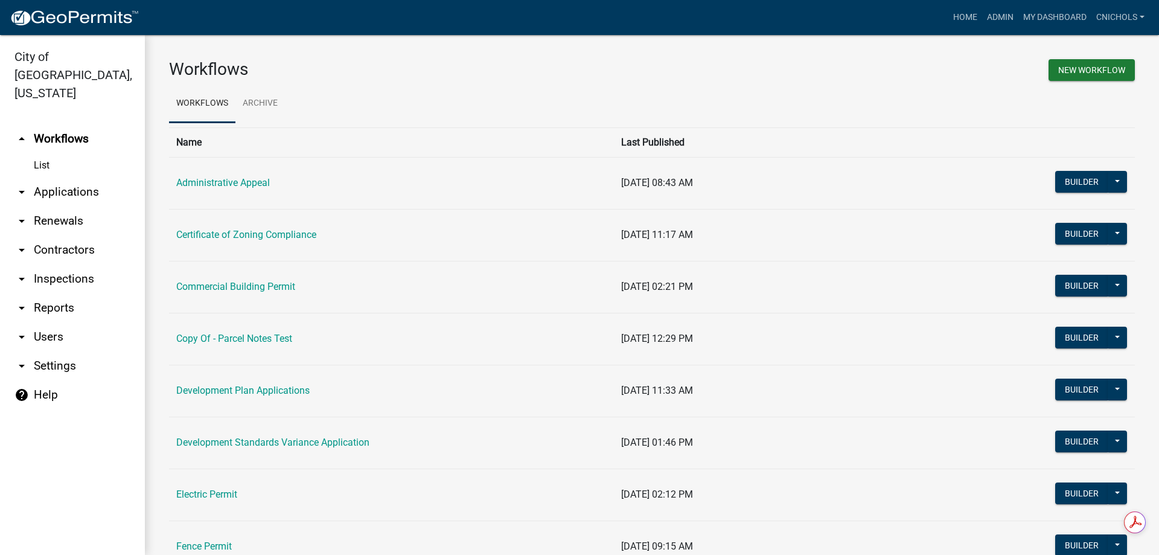
click at [84, 177] on link "arrow_drop_down Applications" at bounding box center [72, 191] width 145 height 29
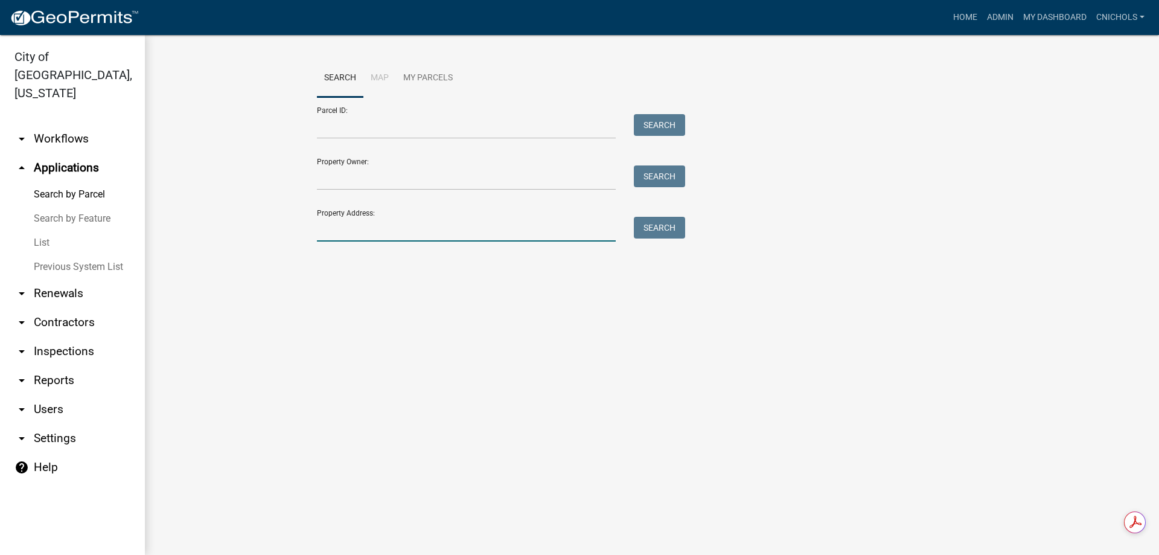
click at [351, 229] on input "Property Address:" at bounding box center [466, 229] width 299 height 25
type input "222 CHE"
click at [654, 228] on button "Search" at bounding box center [659, 228] width 51 height 22
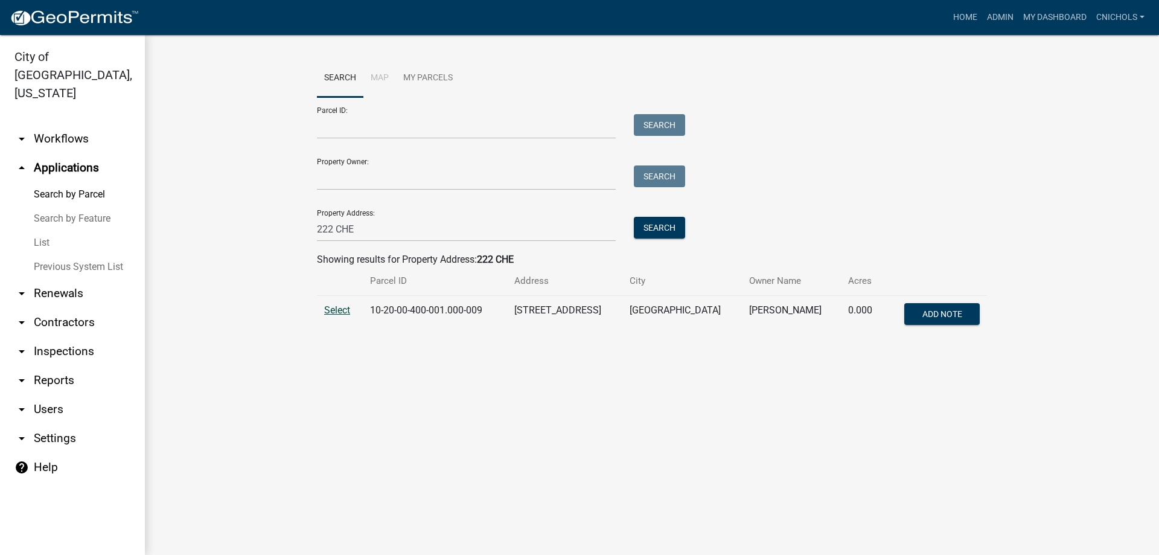
click at [339, 305] on span "Select" at bounding box center [337, 309] width 26 height 11
